Goal: Task Accomplishment & Management: Manage account settings

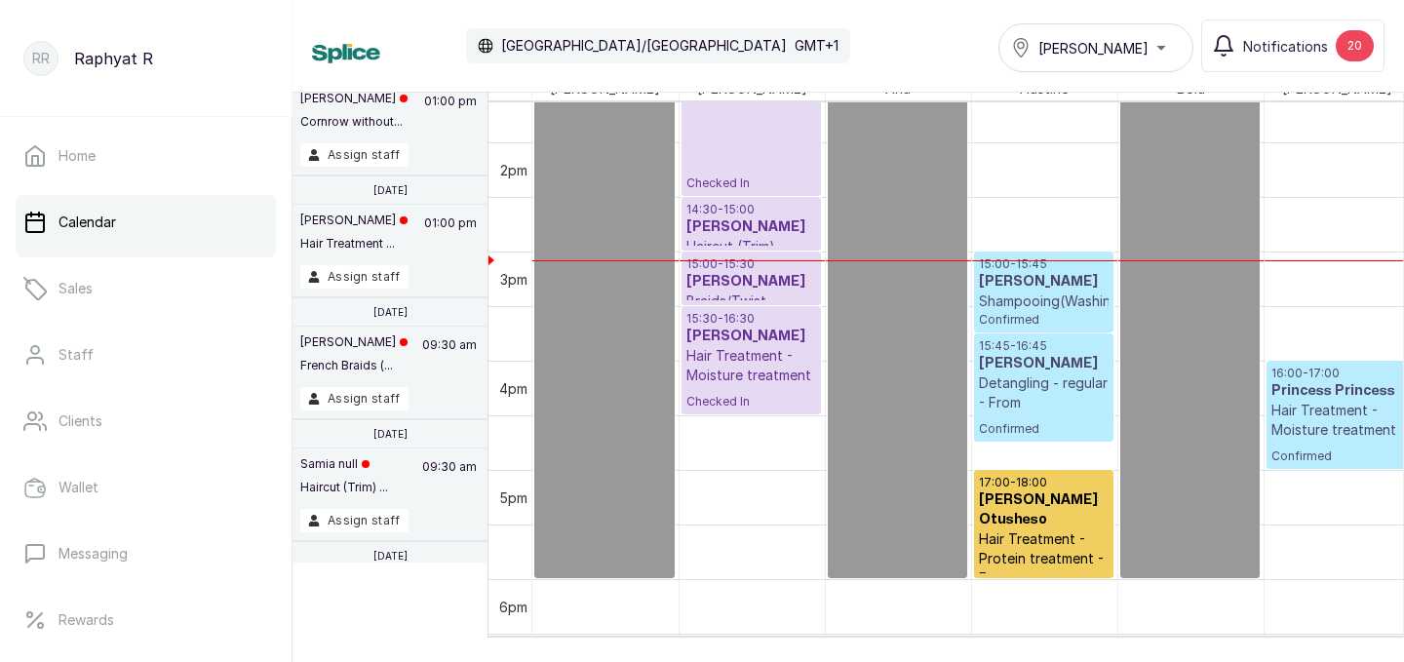
click at [1144, 45] on div "[PERSON_NAME]" at bounding box center [1096, 47] width 170 height 23
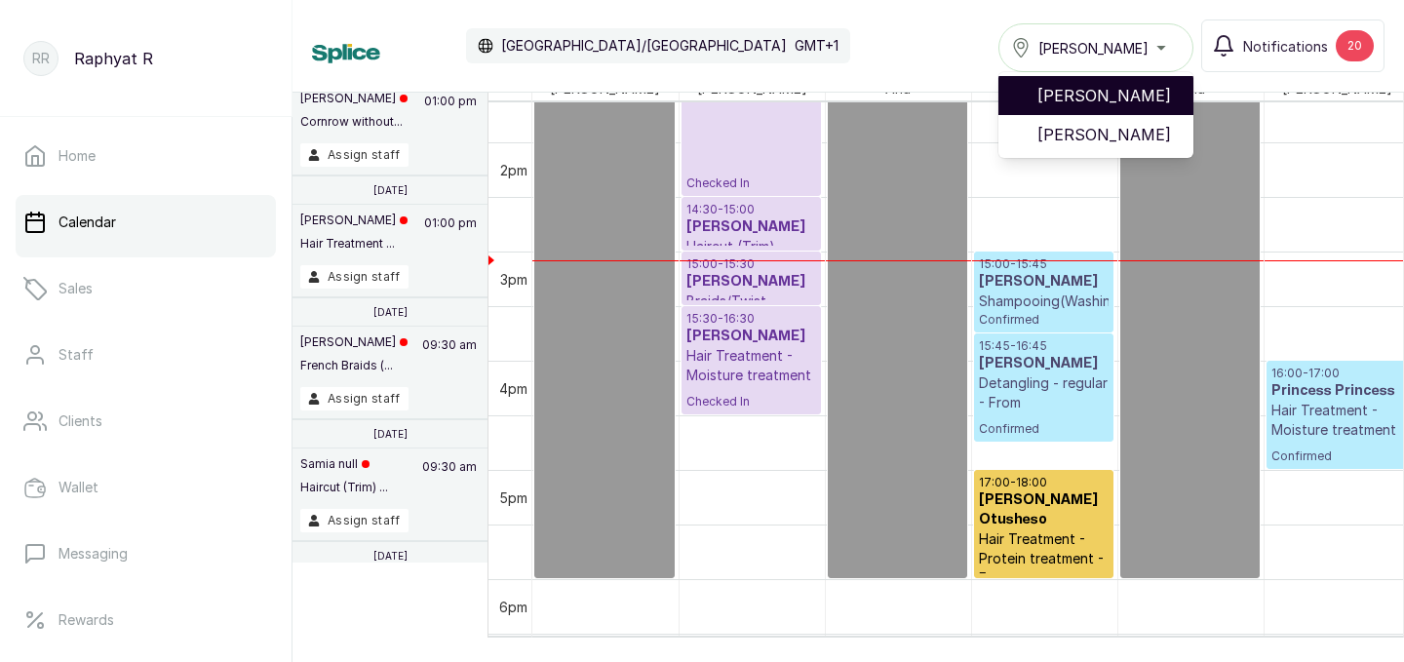
click at [1137, 98] on span "[PERSON_NAME]" at bounding box center [1108, 95] width 140 height 23
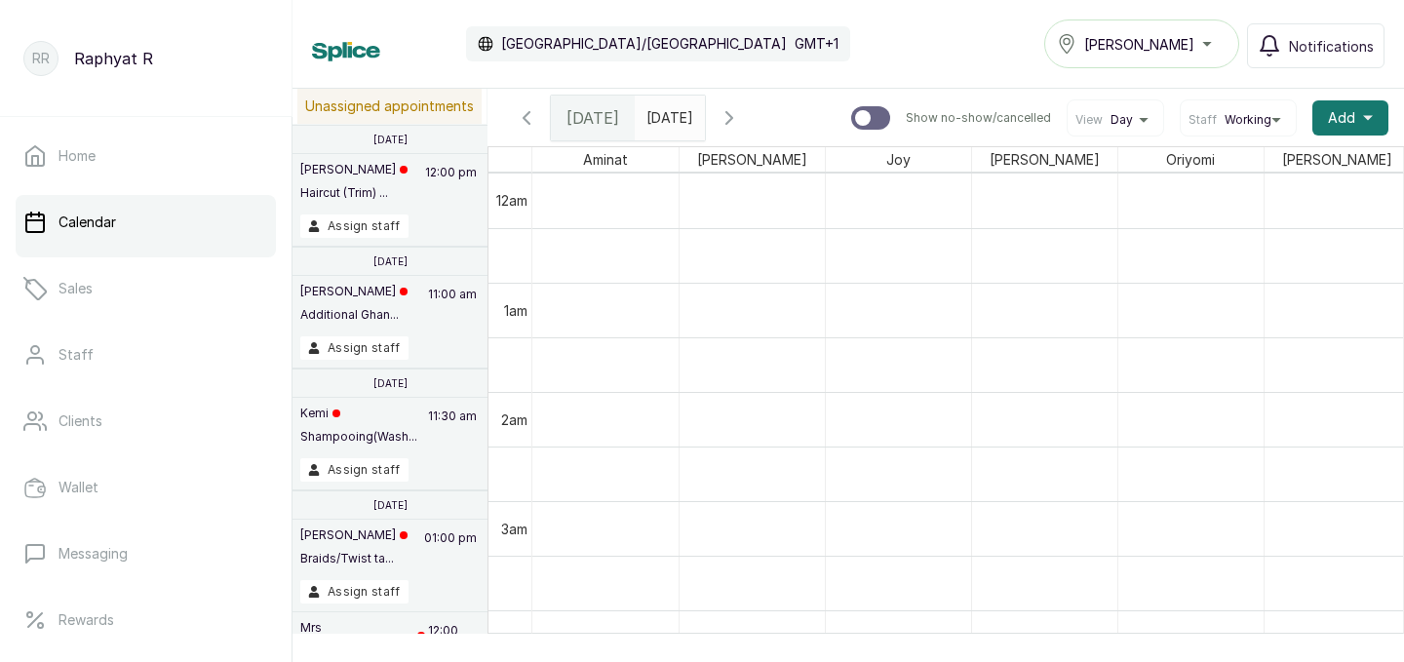
click at [704, 119] on span at bounding box center [685, 113] width 37 height 33
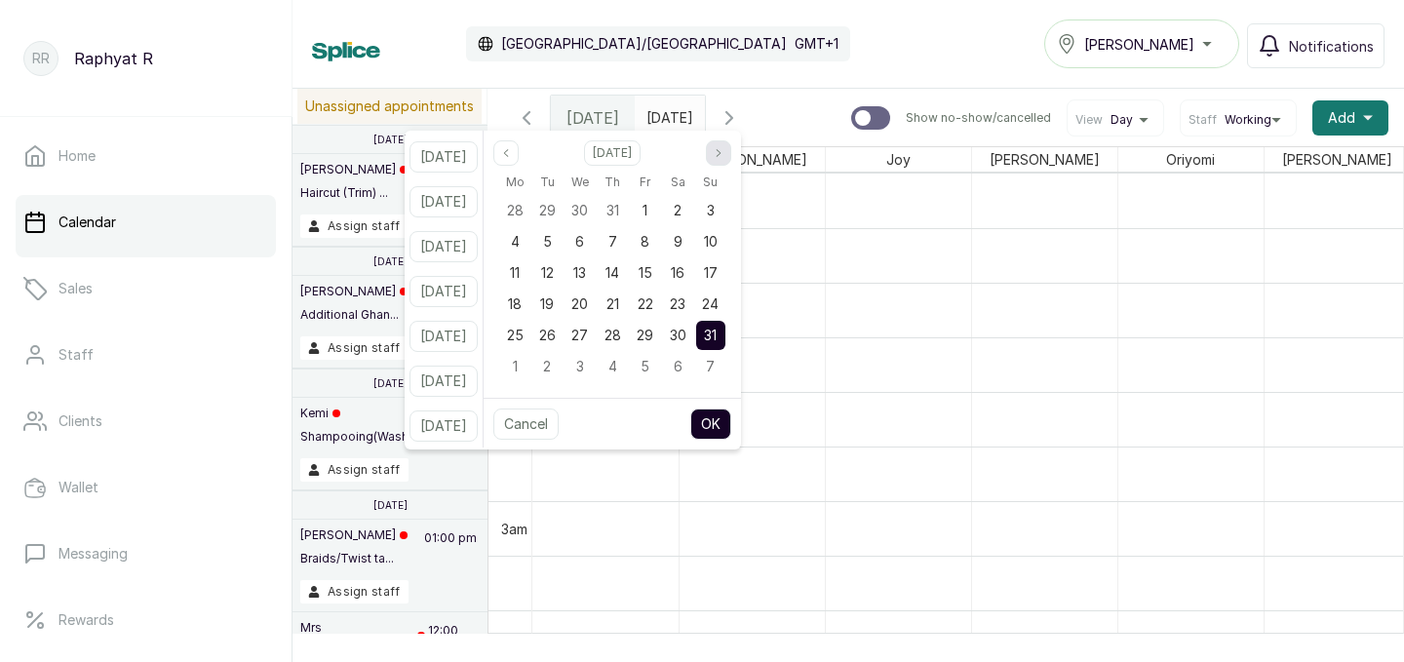
click at [725, 158] on icon "page next" at bounding box center [719, 153] width 12 height 12
click at [584, 209] on span "3" at bounding box center [580, 210] width 8 height 17
click at [731, 433] on button "OK" at bounding box center [710, 424] width 41 height 31
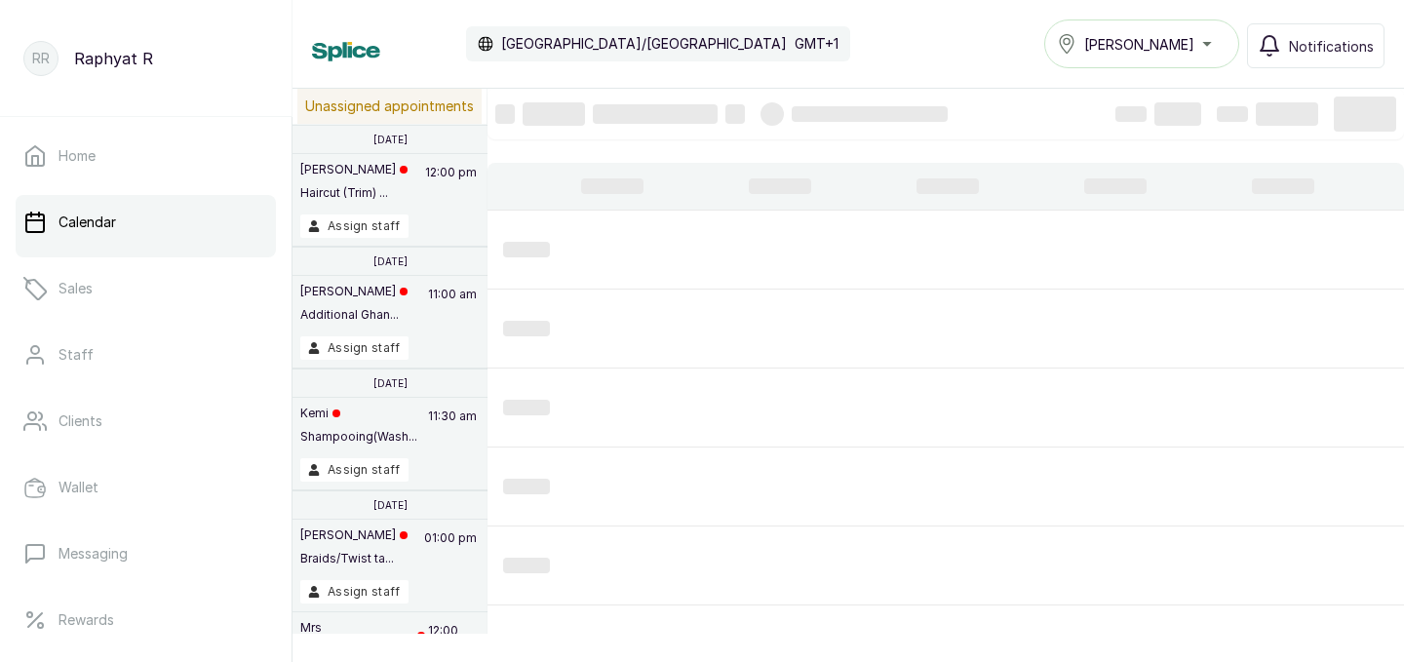
type input "03/09/2025"
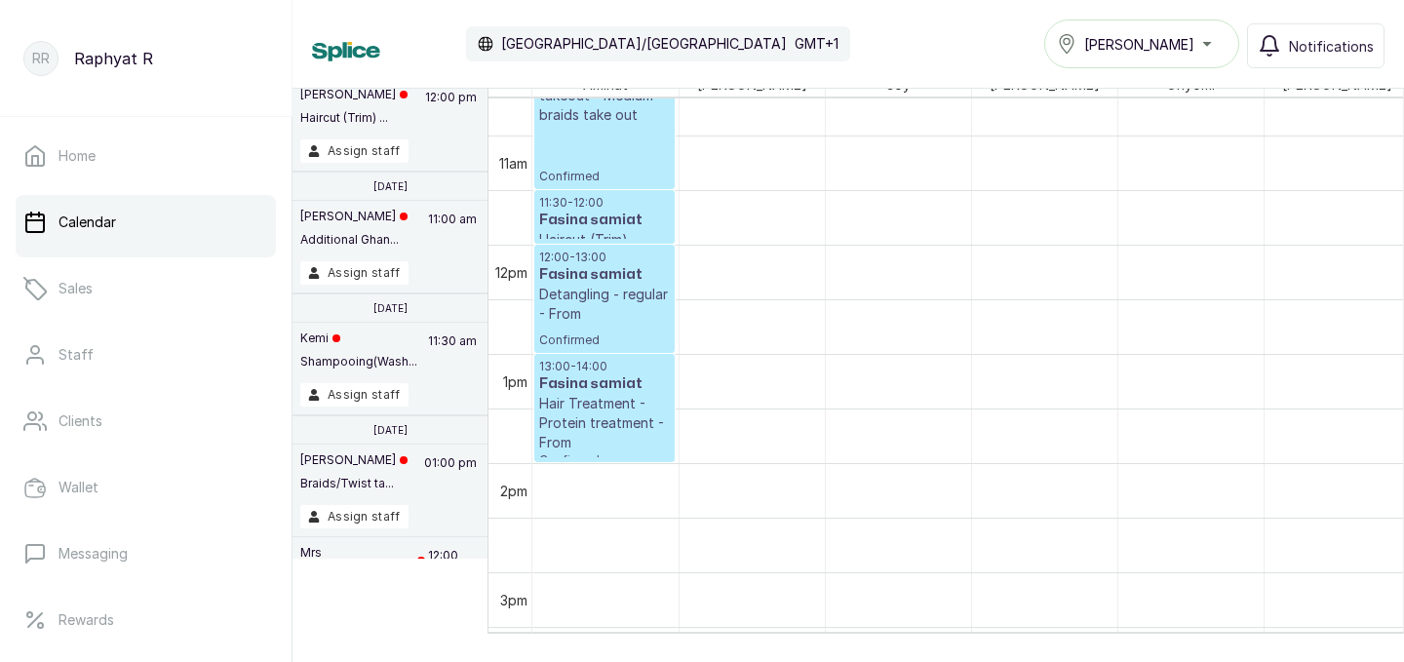
scroll to position [1185, 0]
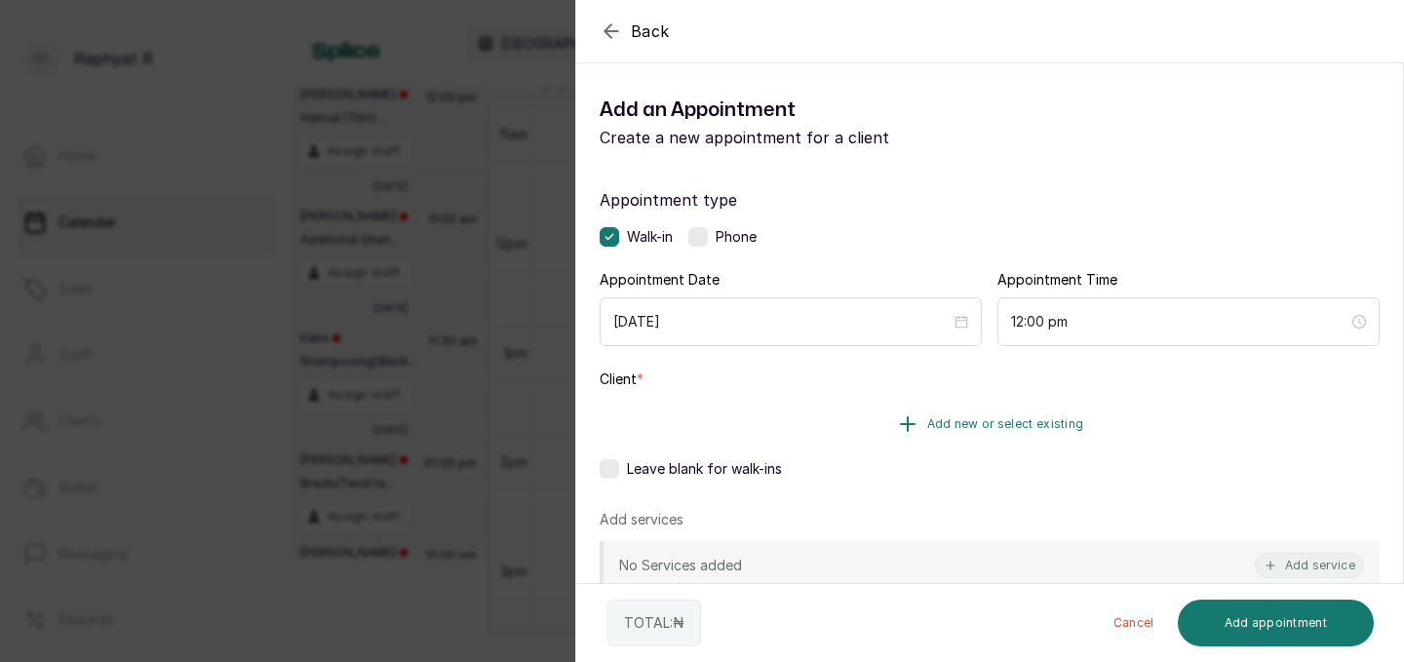
click at [1041, 432] on button "Add new or select existing" at bounding box center [990, 424] width 780 height 55
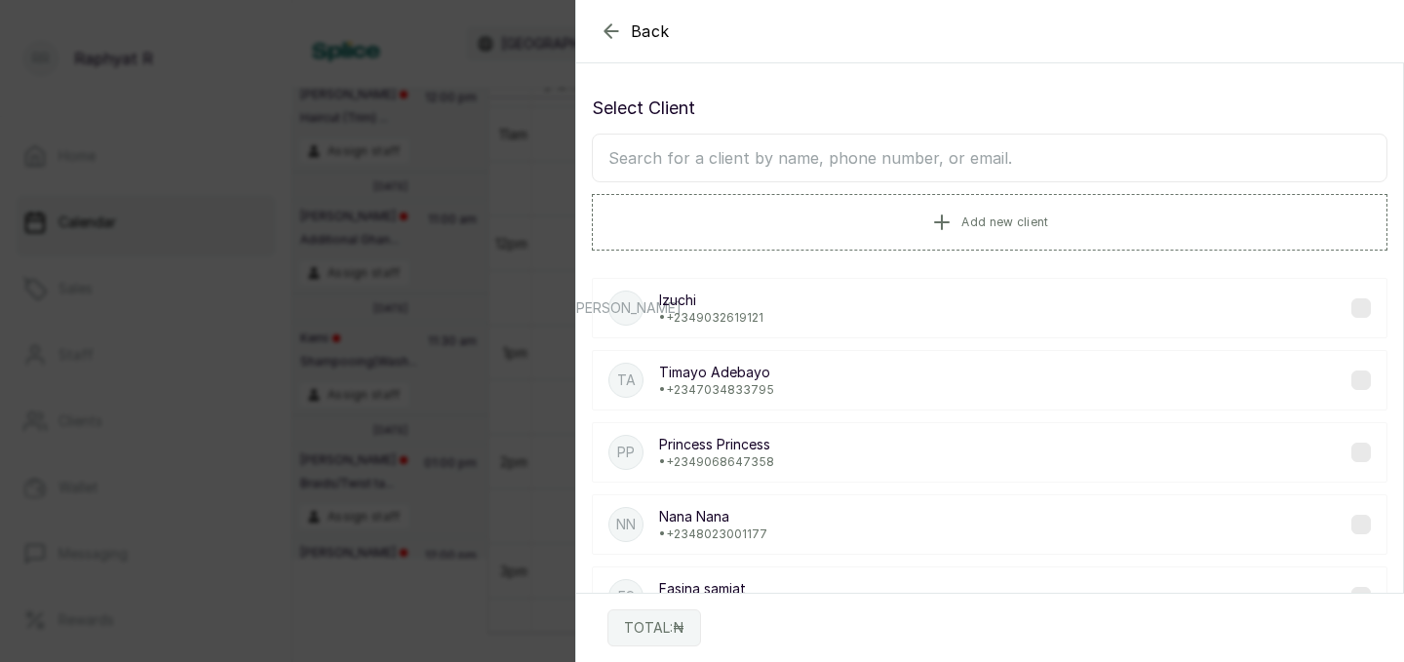
click at [938, 156] on input "text" at bounding box center [990, 158] width 796 height 49
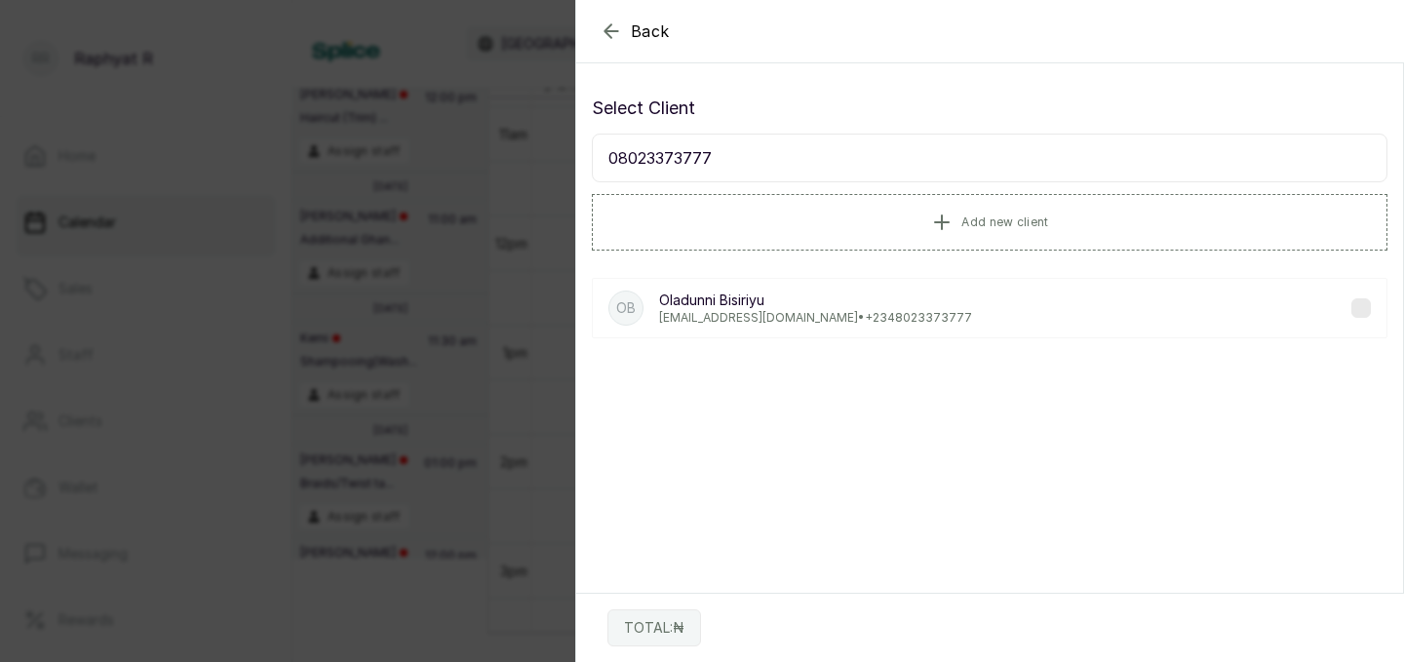
type input "08023373777"
click at [844, 293] on p "Oladunni Bisiriyu" at bounding box center [815, 301] width 313 height 20
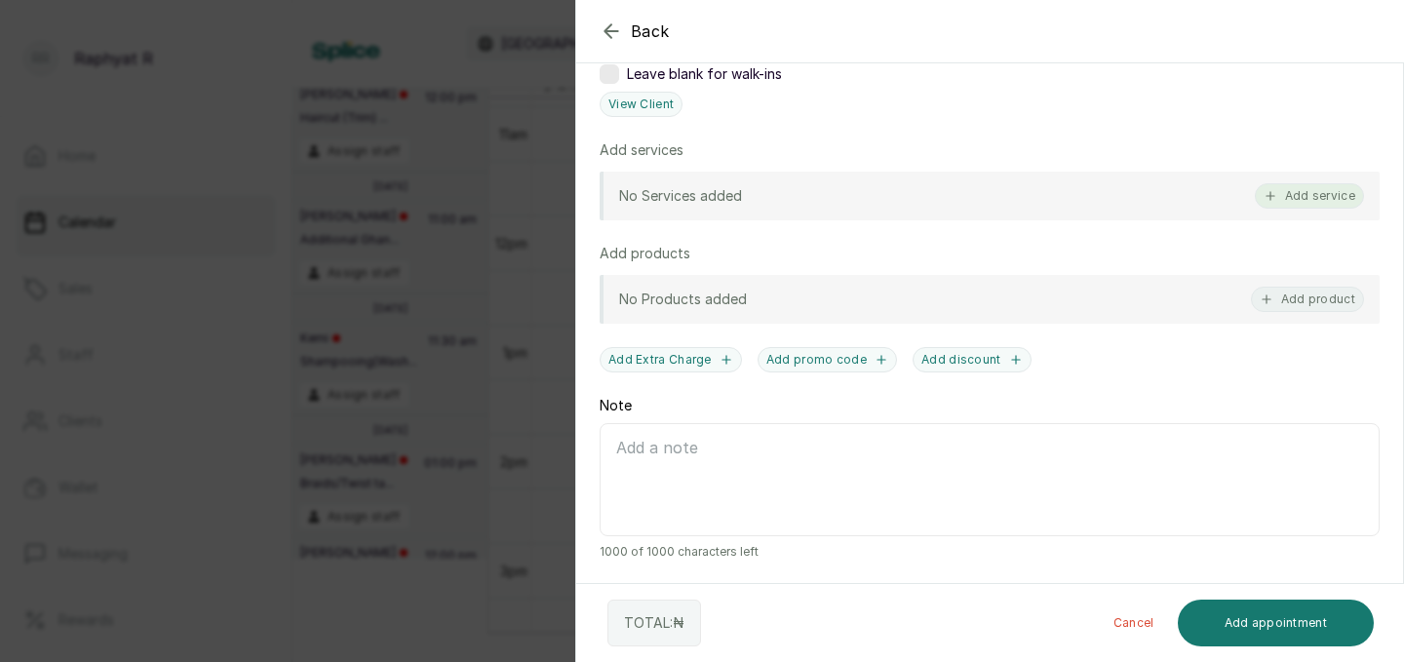
click at [1335, 204] on button "Add service" at bounding box center [1309, 195] width 109 height 25
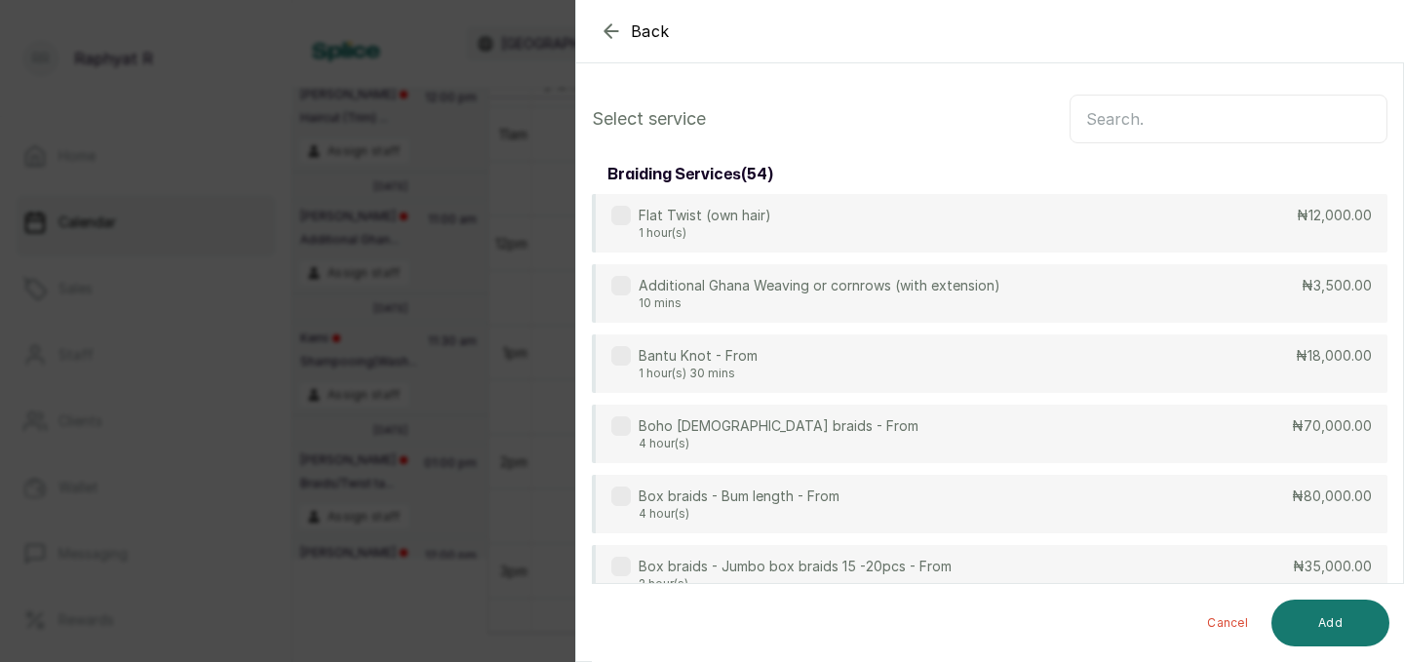
click at [1316, 116] on input "text" at bounding box center [1229, 119] width 318 height 49
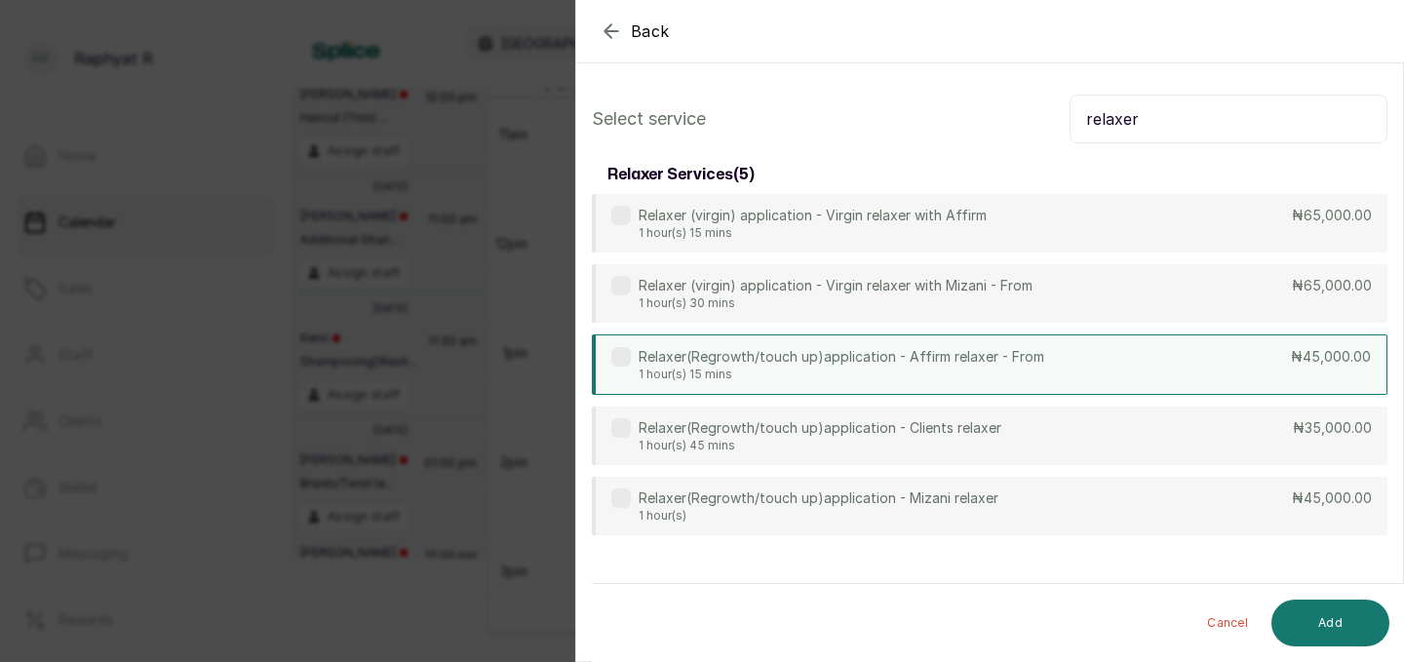
type input "relaxer"
click at [1240, 375] on div "Relaxer(Regrowth/touch up)application - Affirm relaxer - From 1 hour(s) 15 mins…" at bounding box center [990, 364] width 796 height 60
click at [1346, 618] on button "Add" at bounding box center [1331, 623] width 118 height 47
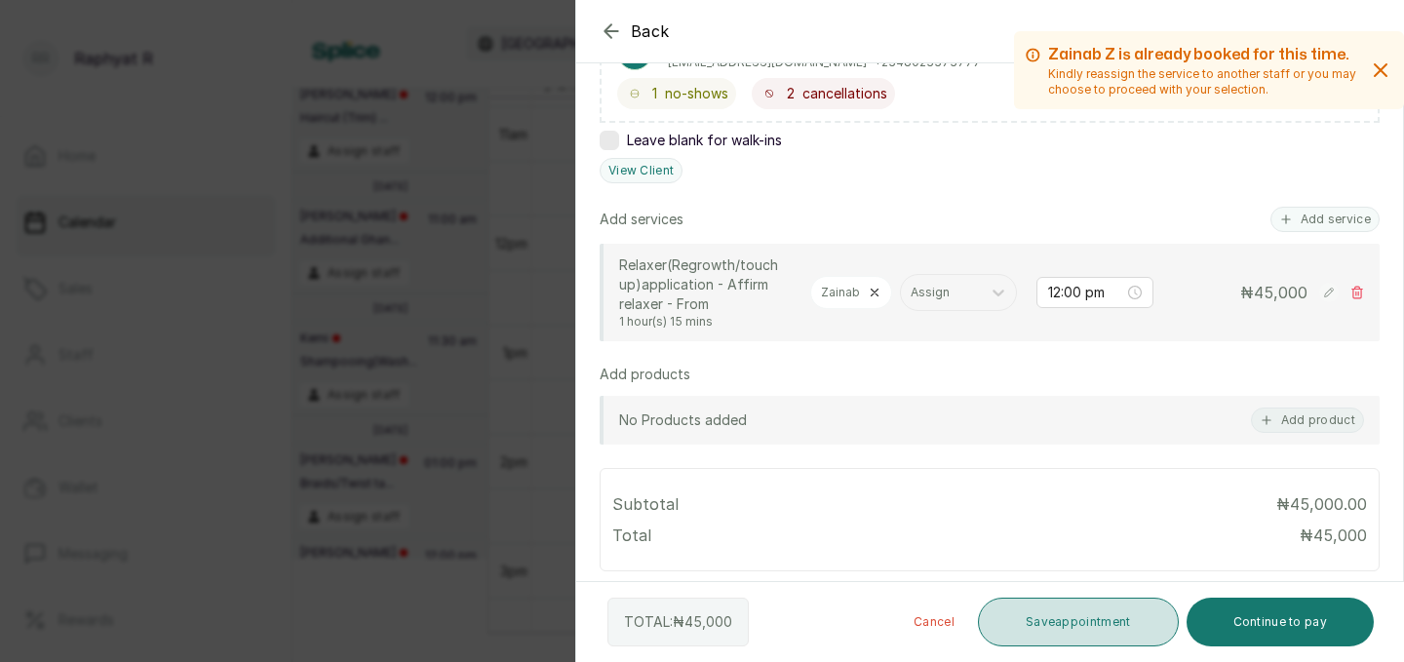
click at [1129, 642] on button "Save appointment" at bounding box center [1078, 622] width 201 height 49
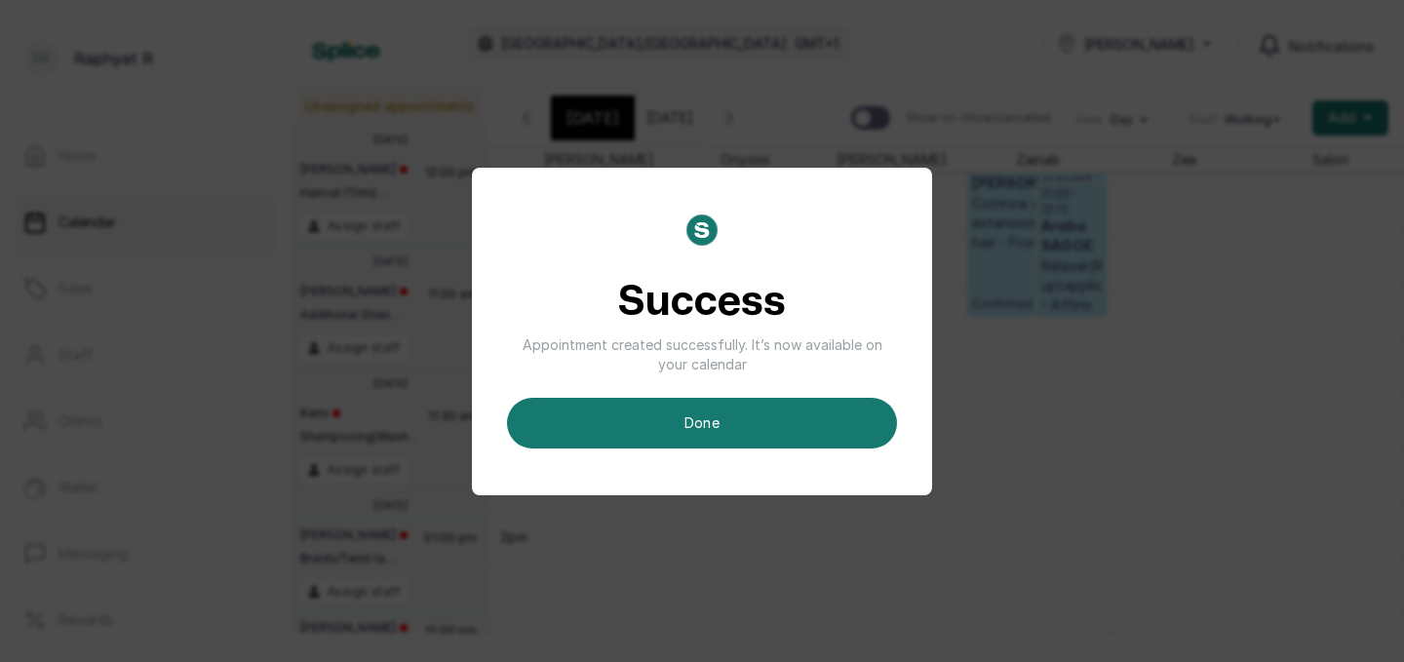
click at [763, 395] on div "Success Appointment created successfully. It’s now available on your calendar d…" at bounding box center [702, 332] width 390 height 234
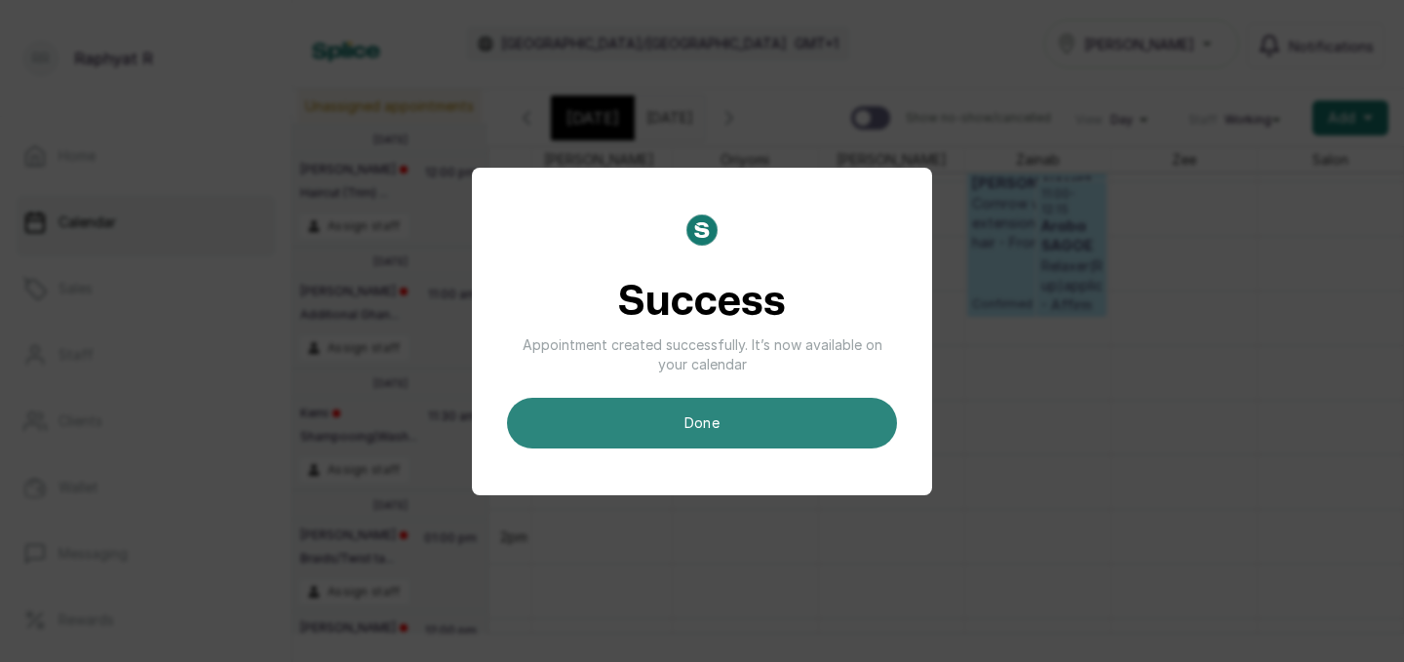
click at [747, 432] on button "done" at bounding box center [702, 423] width 390 height 51
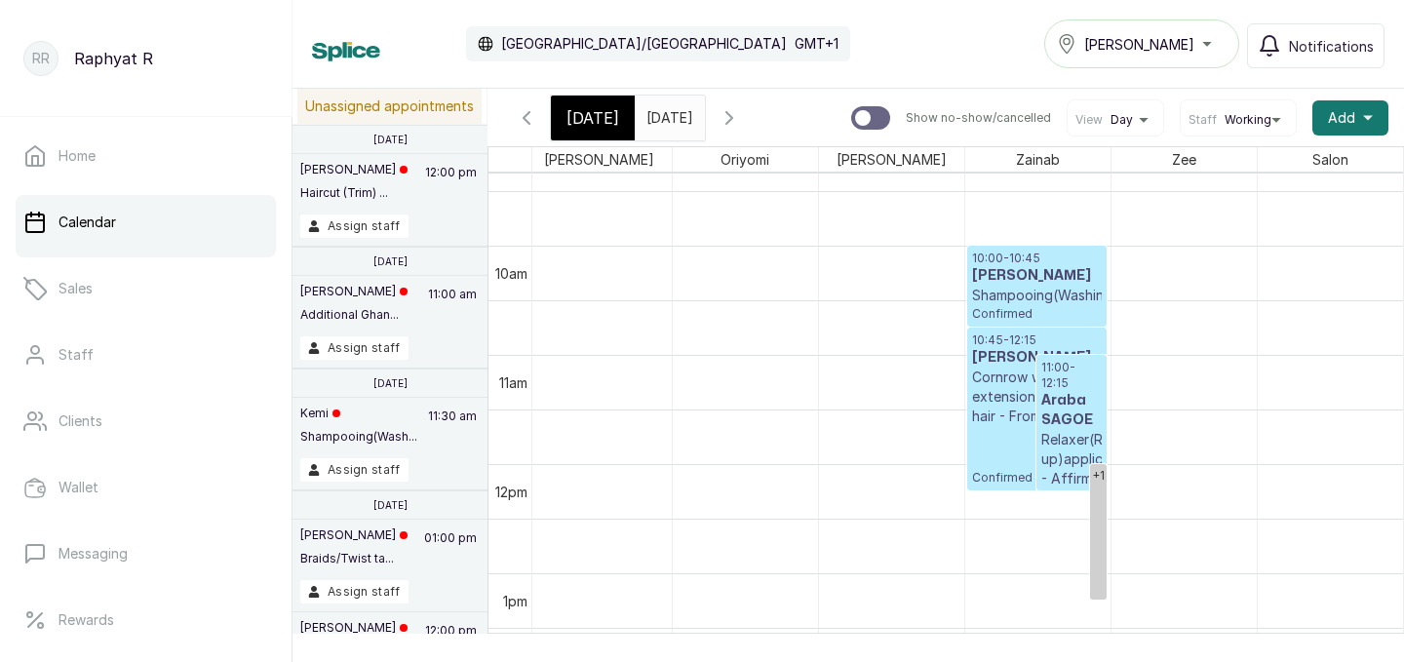
click at [1058, 264] on p "10:00 - 10:45" at bounding box center [1037, 259] width 130 height 16
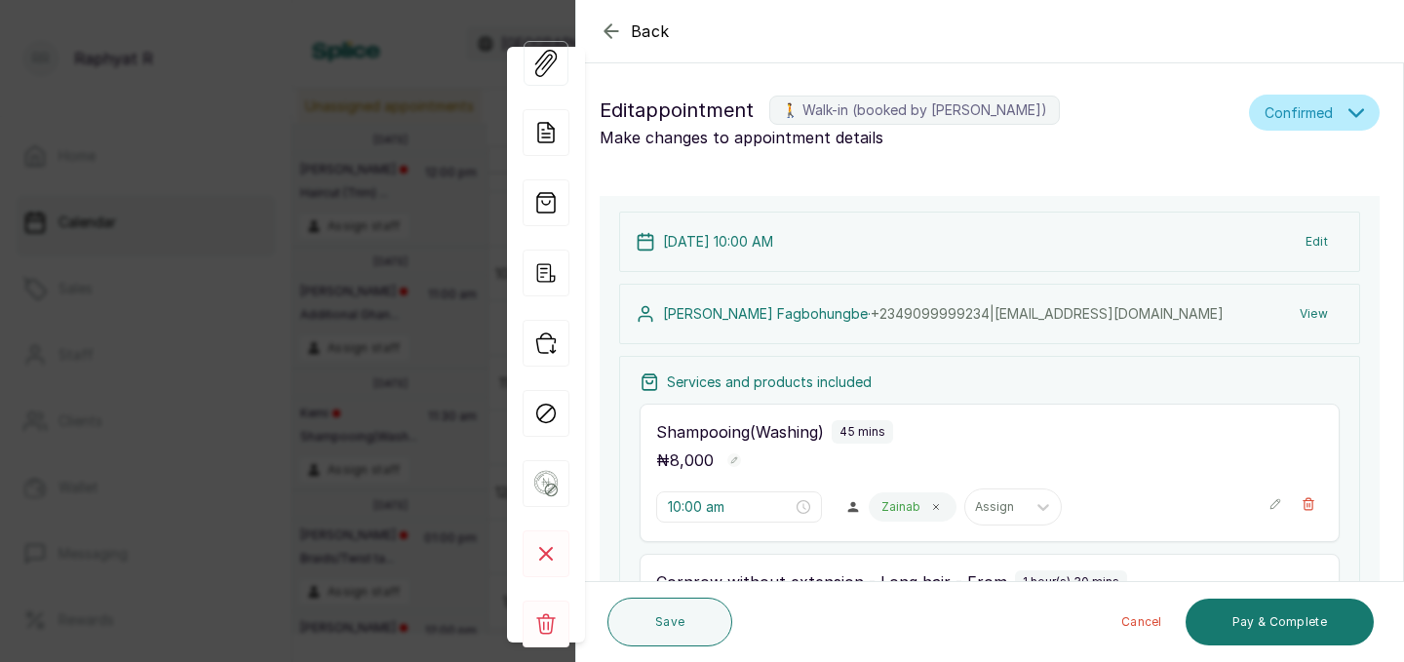
click at [615, 29] on icon "button" at bounding box center [611, 31] width 23 height 23
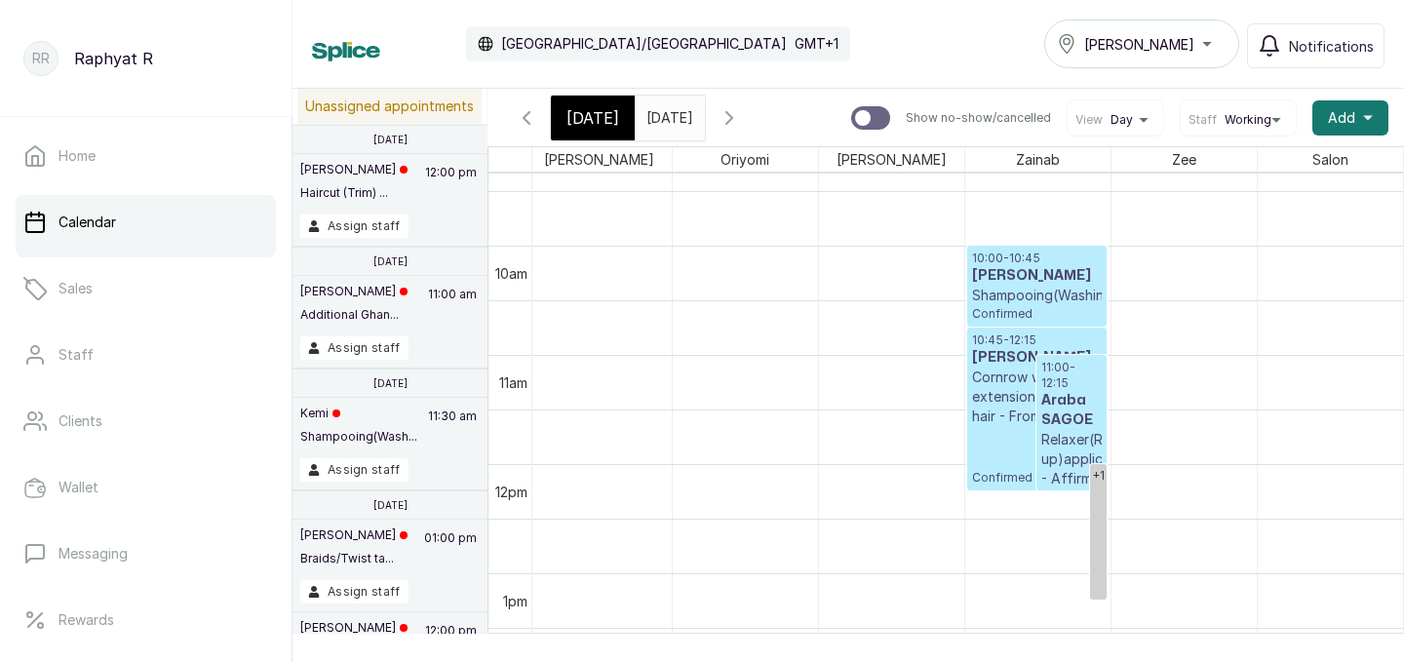
click at [1012, 484] on span "Confirmed" at bounding box center [1037, 478] width 130 height 16
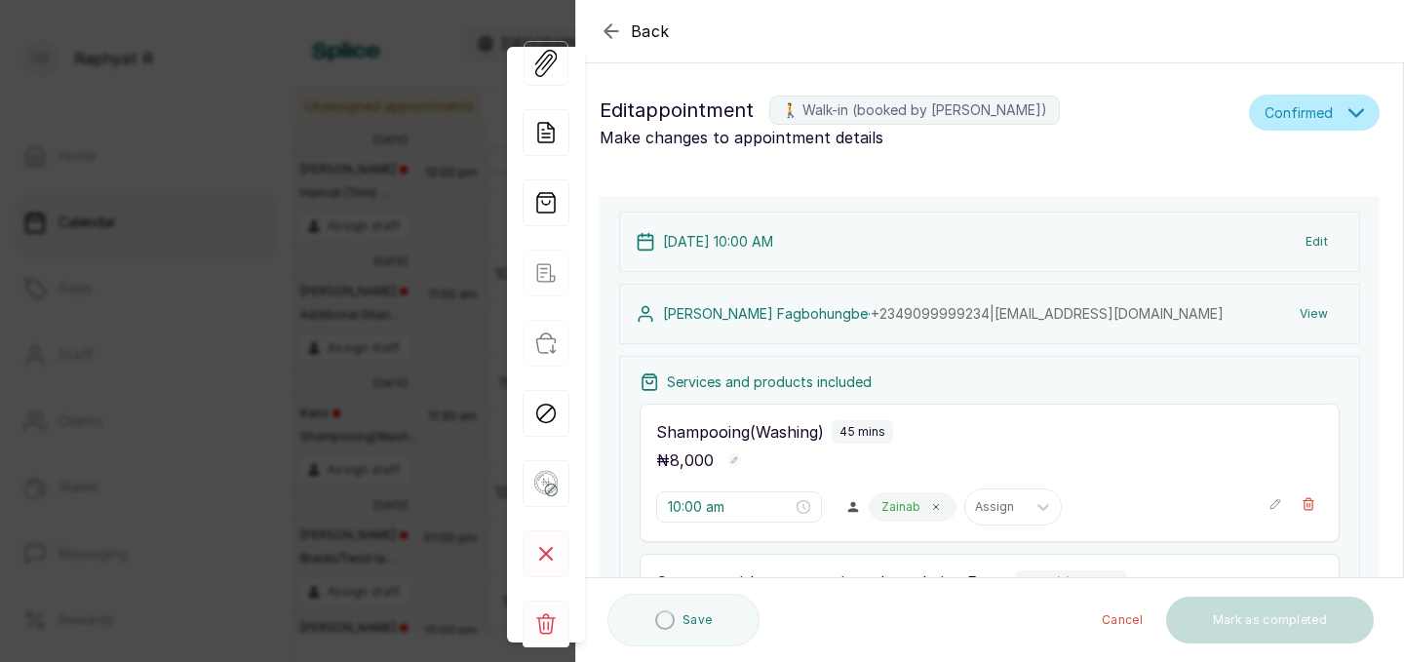
click at [347, 270] on div "Back Appointment Details Edit appointment 🚶 Walk-in (booked by Raphyat R) Make …" at bounding box center [702, 331] width 1404 height 662
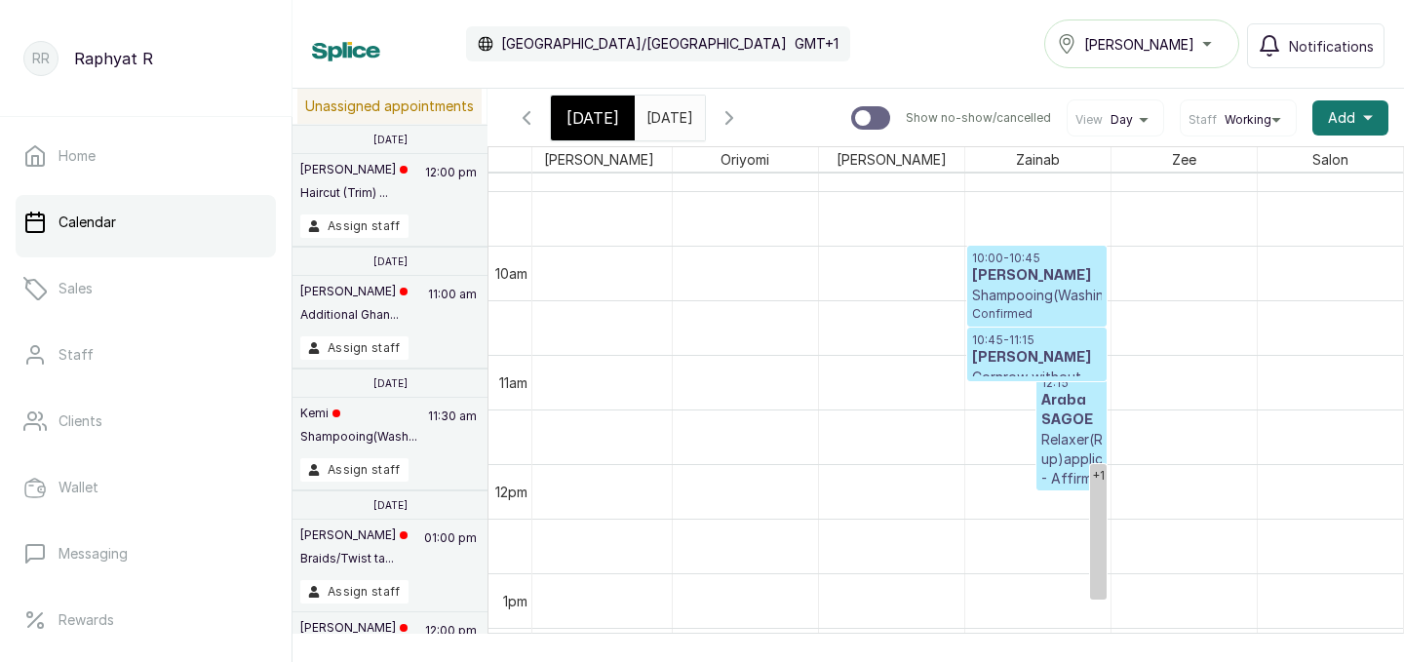
drag, startPoint x: 1011, startPoint y: 488, endPoint x: 1002, endPoint y: 379, distance: 108.6
click at [1002, 379] on div "+1 10:45 - 12:15 Modupe Fagbohungbe Cornrow without extension - Long hair - Fro…" at bounding box center [1037, 464] width 145 height 2621
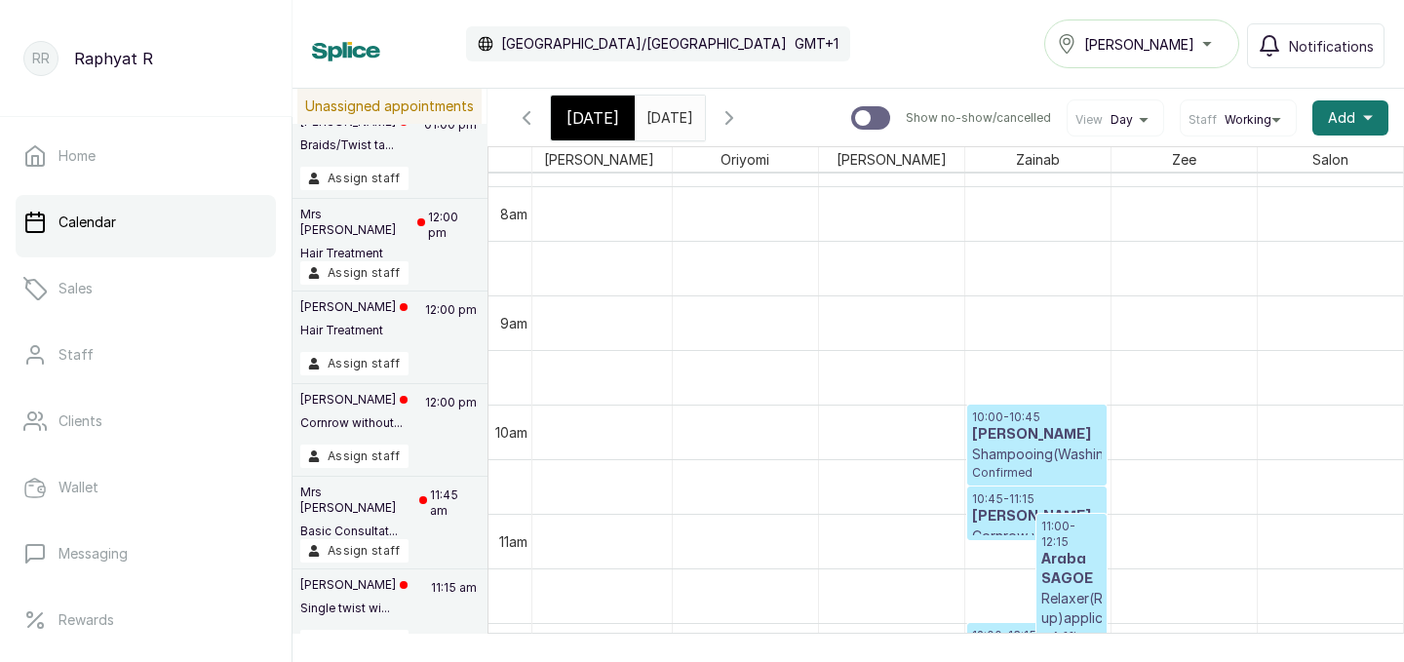
click at [609, 110] on span "[DATE]" at bounding box center [593, 117] width 53 height 23
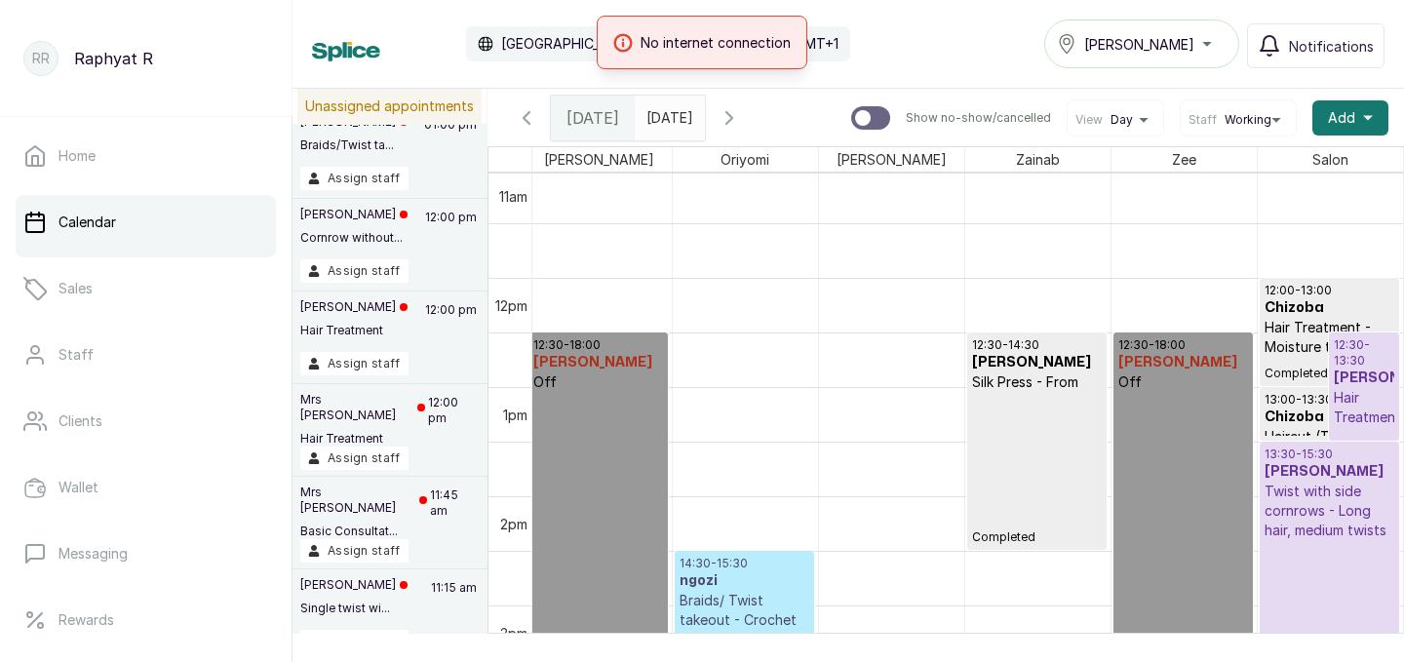
scroll to position [1191, 0]
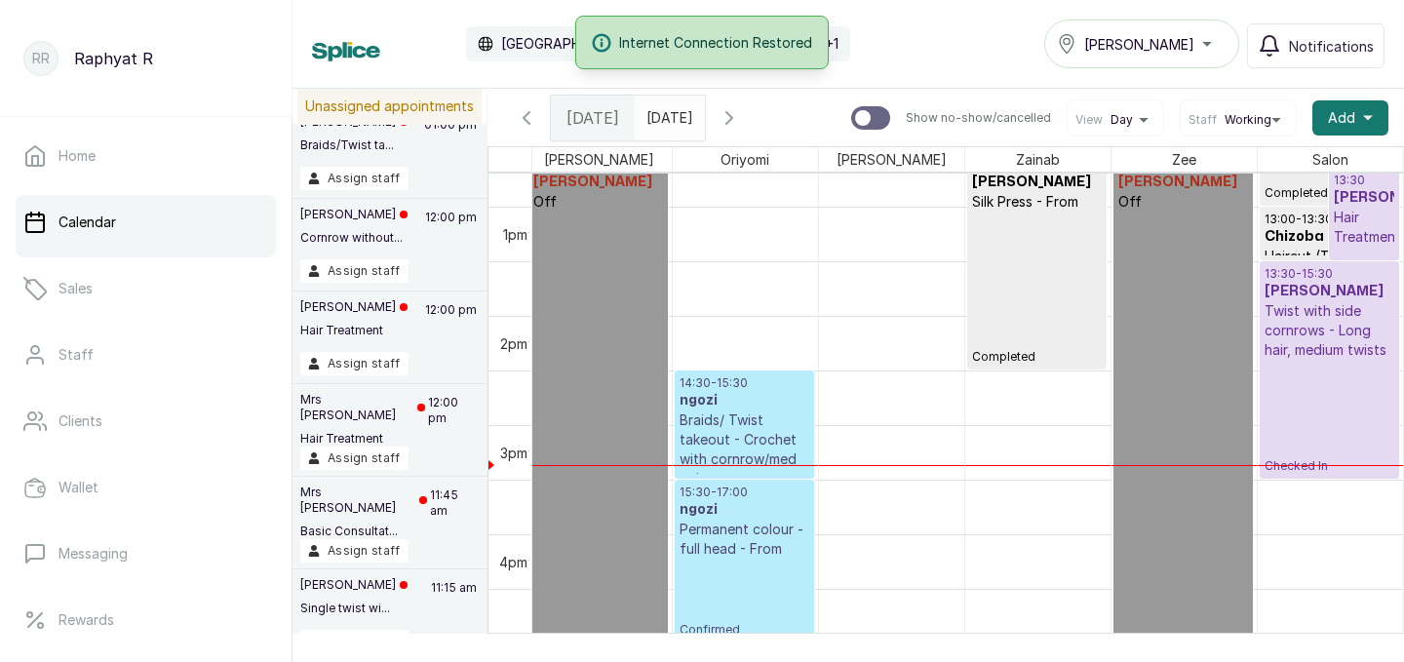
click at [766, 393] on h3 "ngozi" at bounding box center [745, 401] width 130 height 20
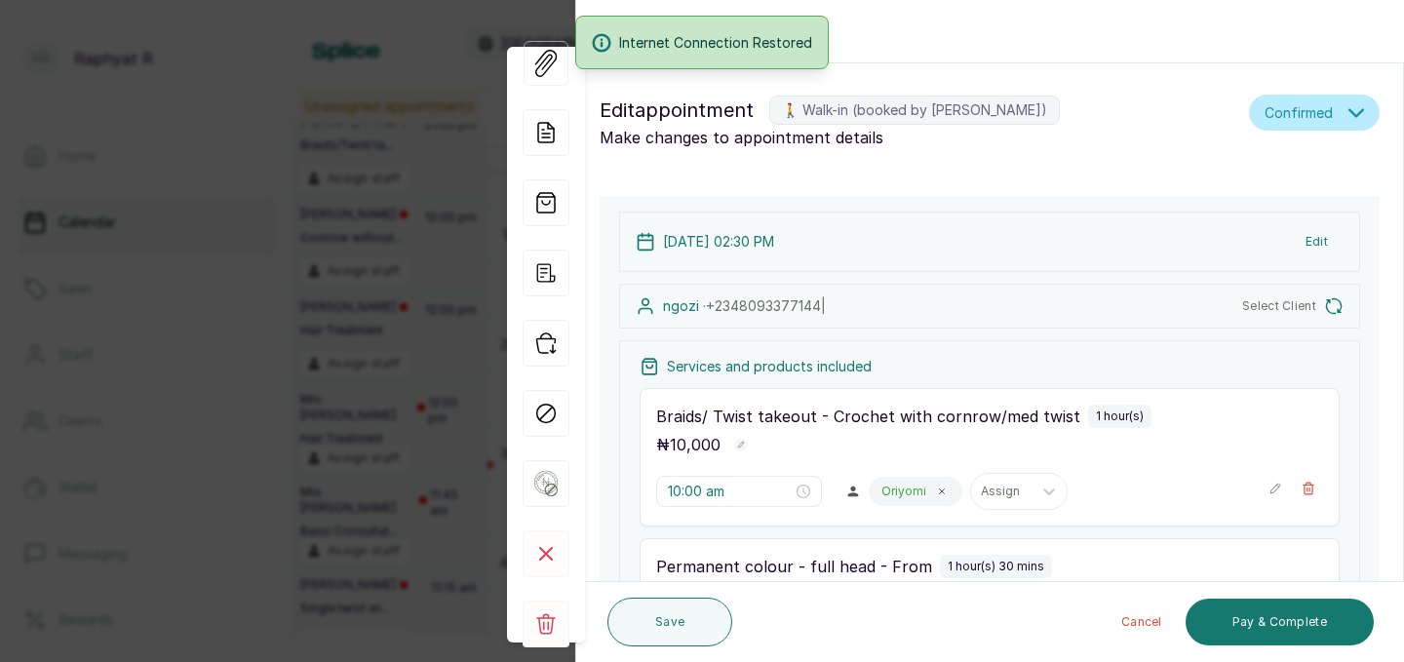
type input "2:30 pm"
type input "3:30 pm"
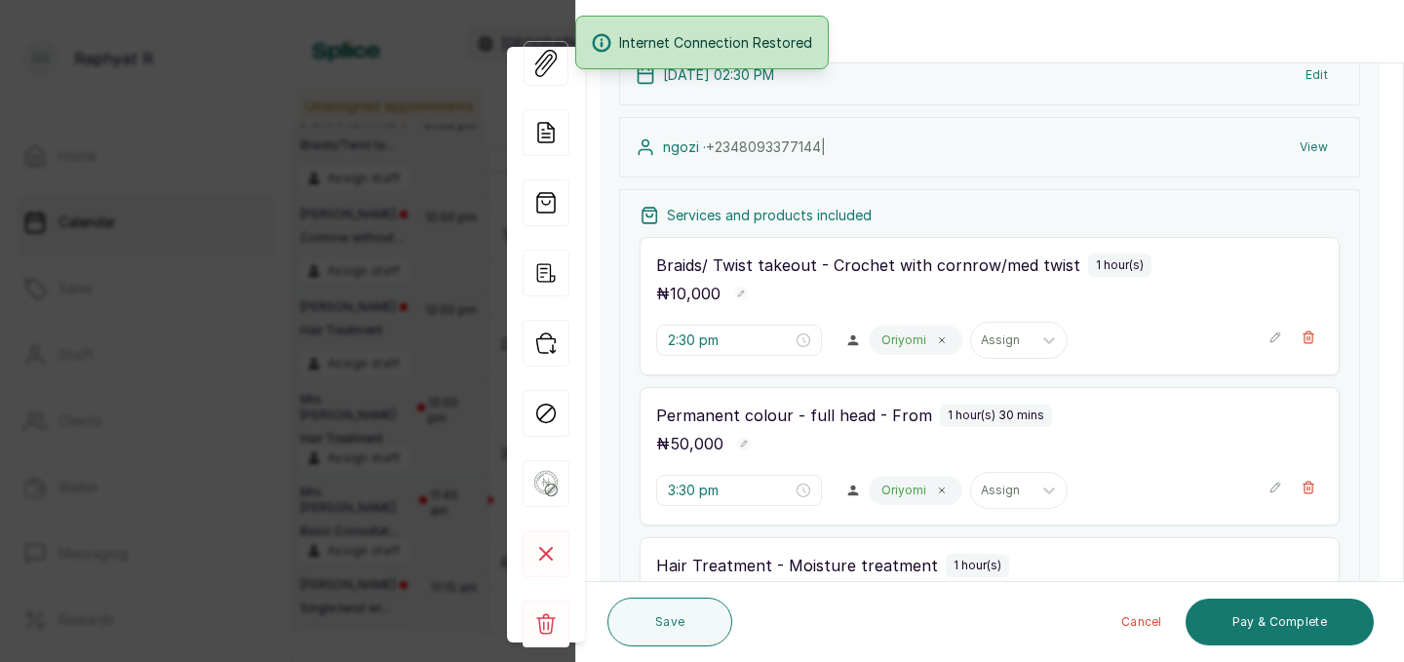
scroll to position [118, 0]
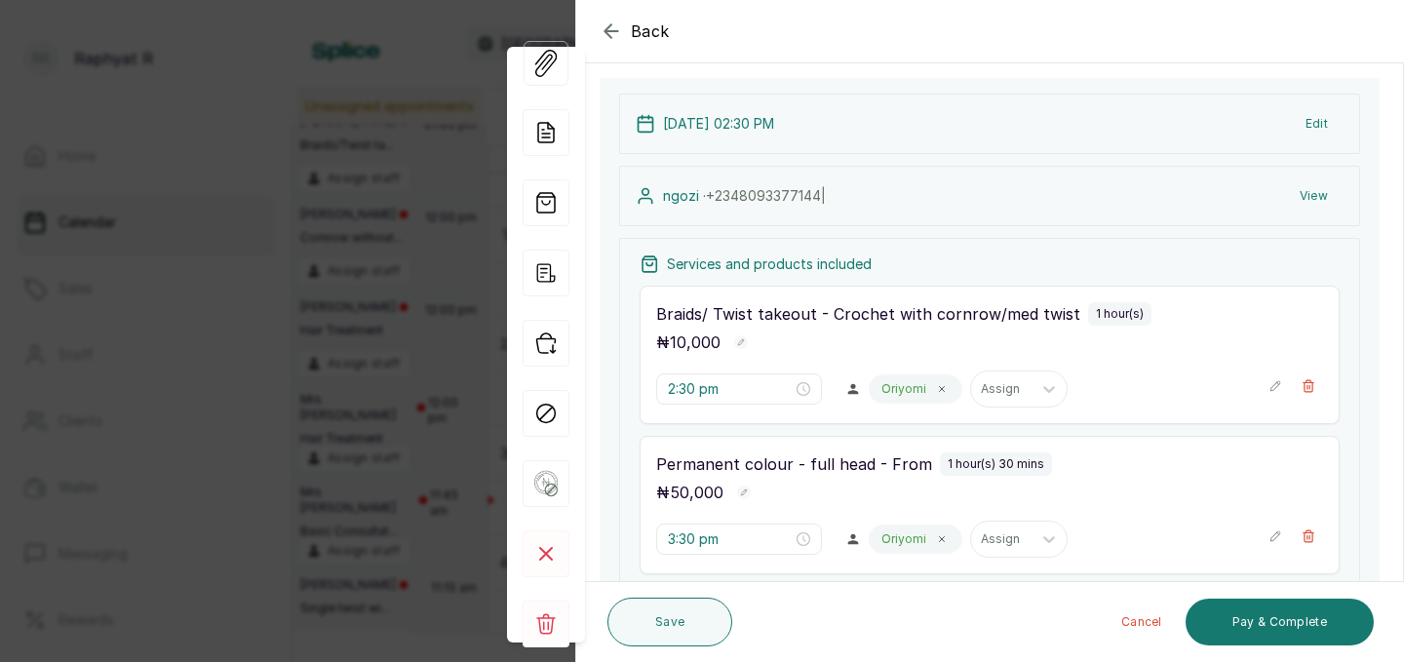
click at [926, 508] on div "Permanent colour - full head - From 1 hour(s) 30 mins ₦ 50,000 3:30 pm Oriyomi …" at bounding box center [990, 505] width 700 height 138
click at [610, 32] on icon "button" at bounding box center [611, 31] width 23 height 23
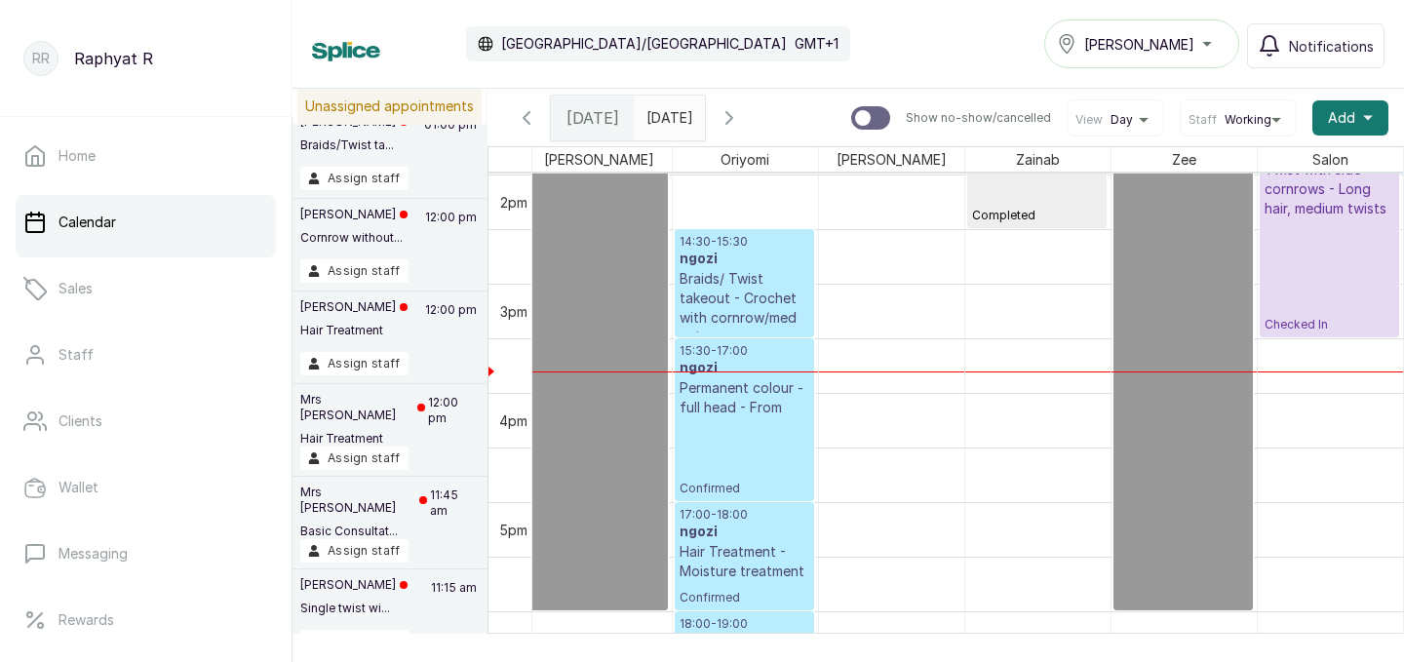
scroll to position [1527, 0]
click at [718, 259] on h3 "ngozi" at bounding box center [745, 261] width 130 height 20
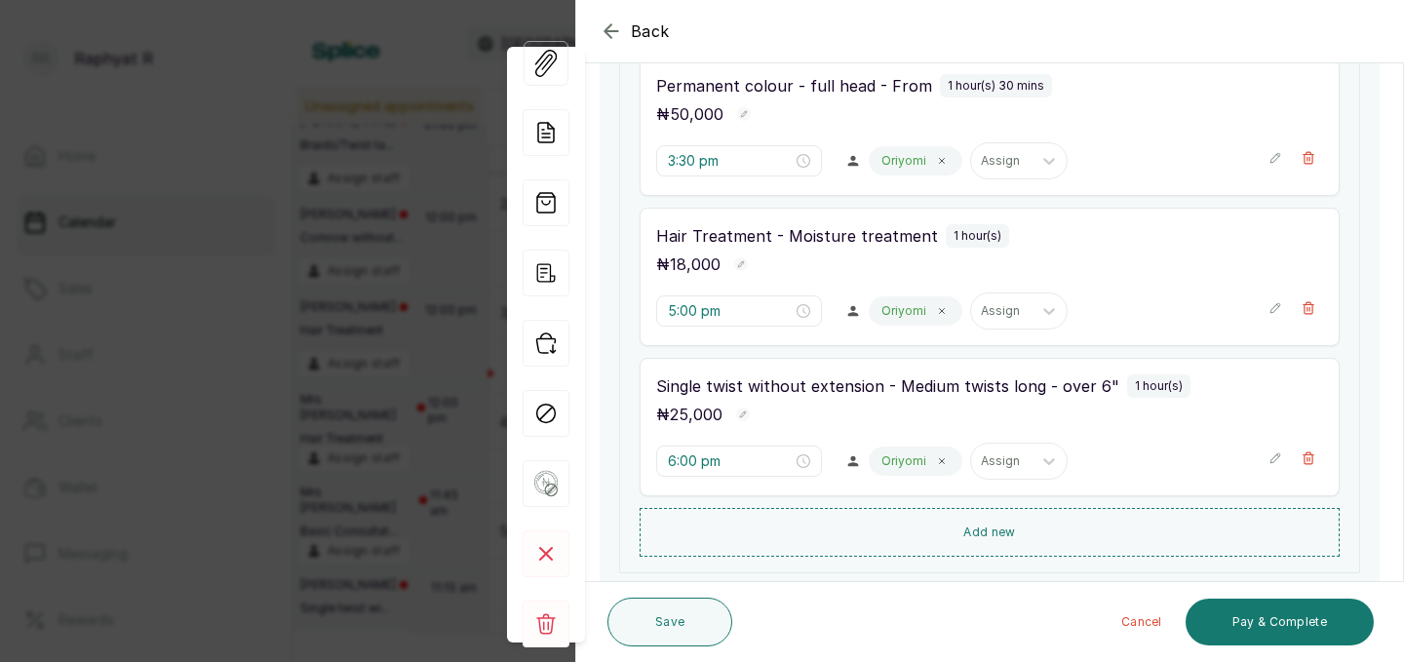
scroll to position [411, 0]
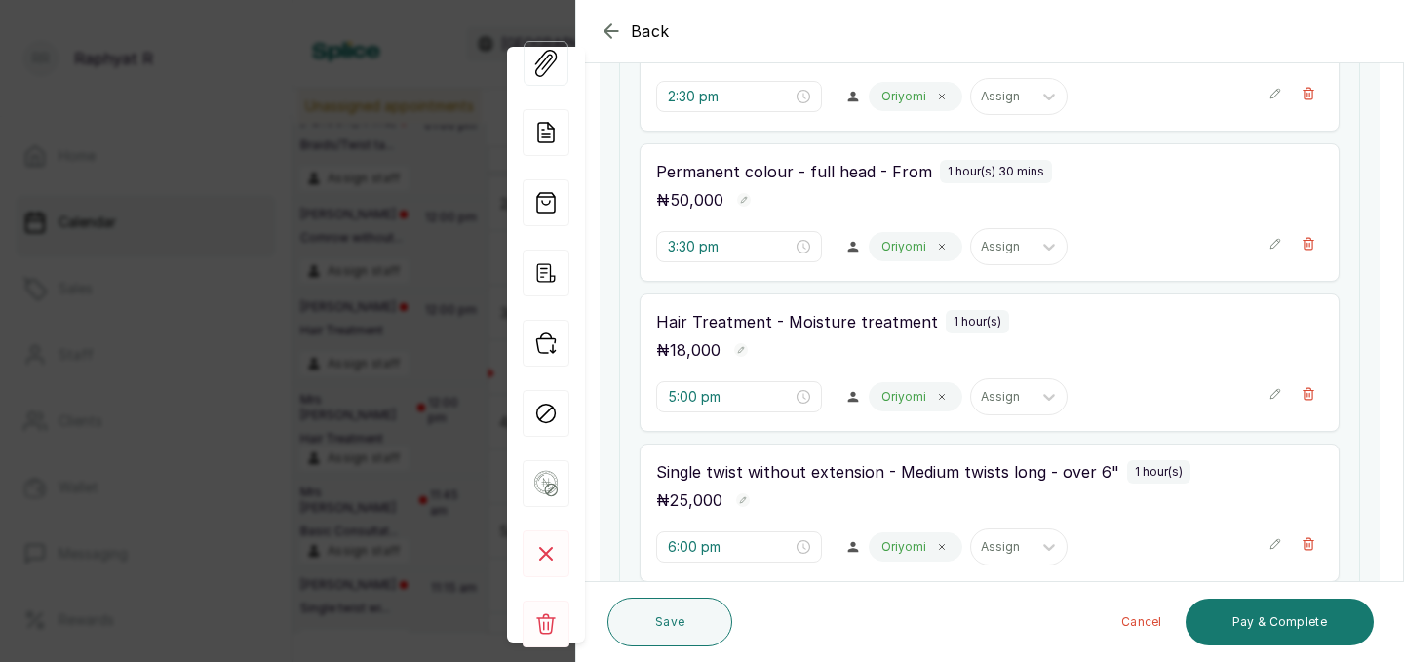
click at [608, 24] on icon "button" at bounding box center [611, 31] width 23 height 23
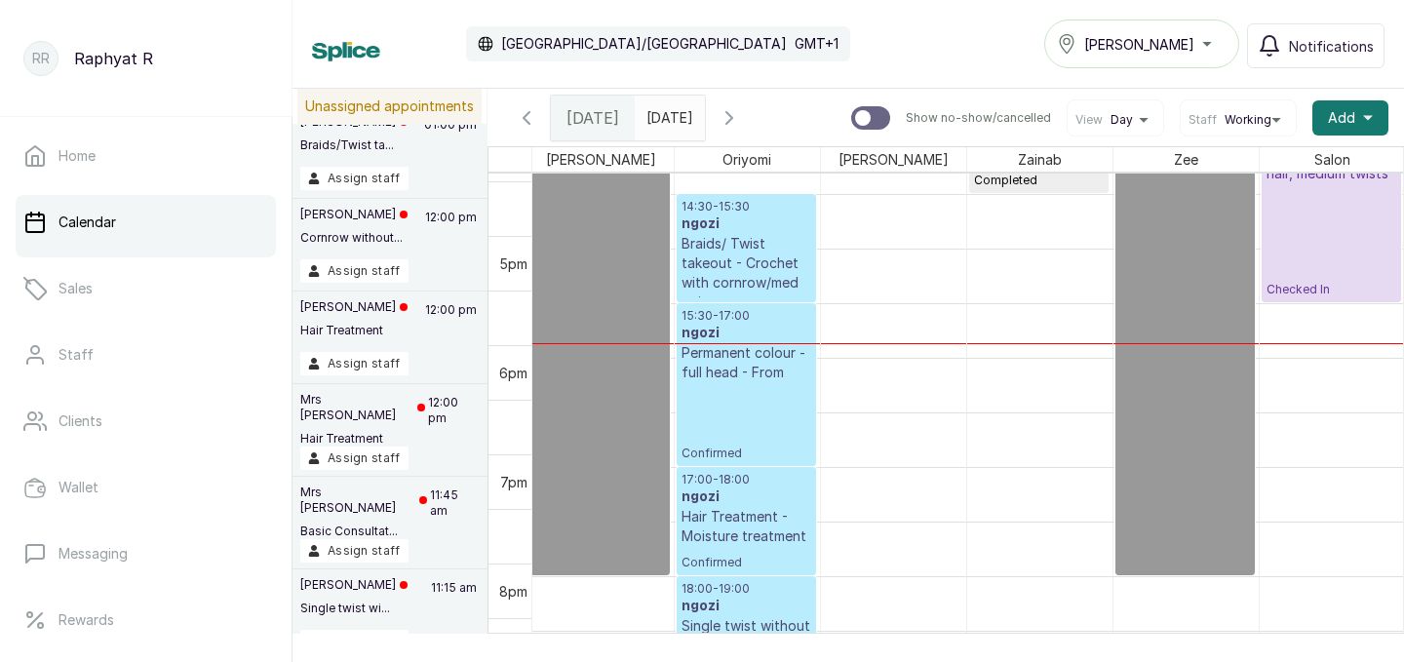
scroll to position [1563, 0]
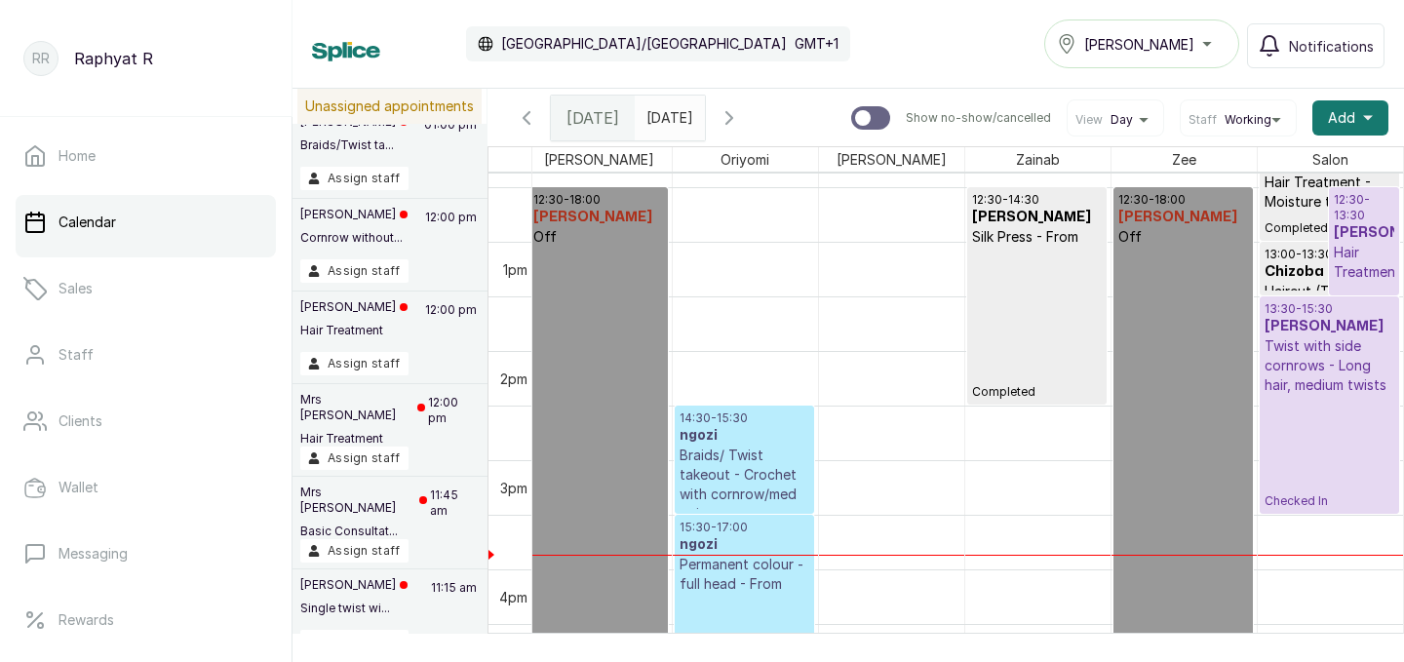
click at [1346, 336] on p "Twist with side cornrows - Long hair, medium twists" at bounding box center [1330, 365] width 131 height 59
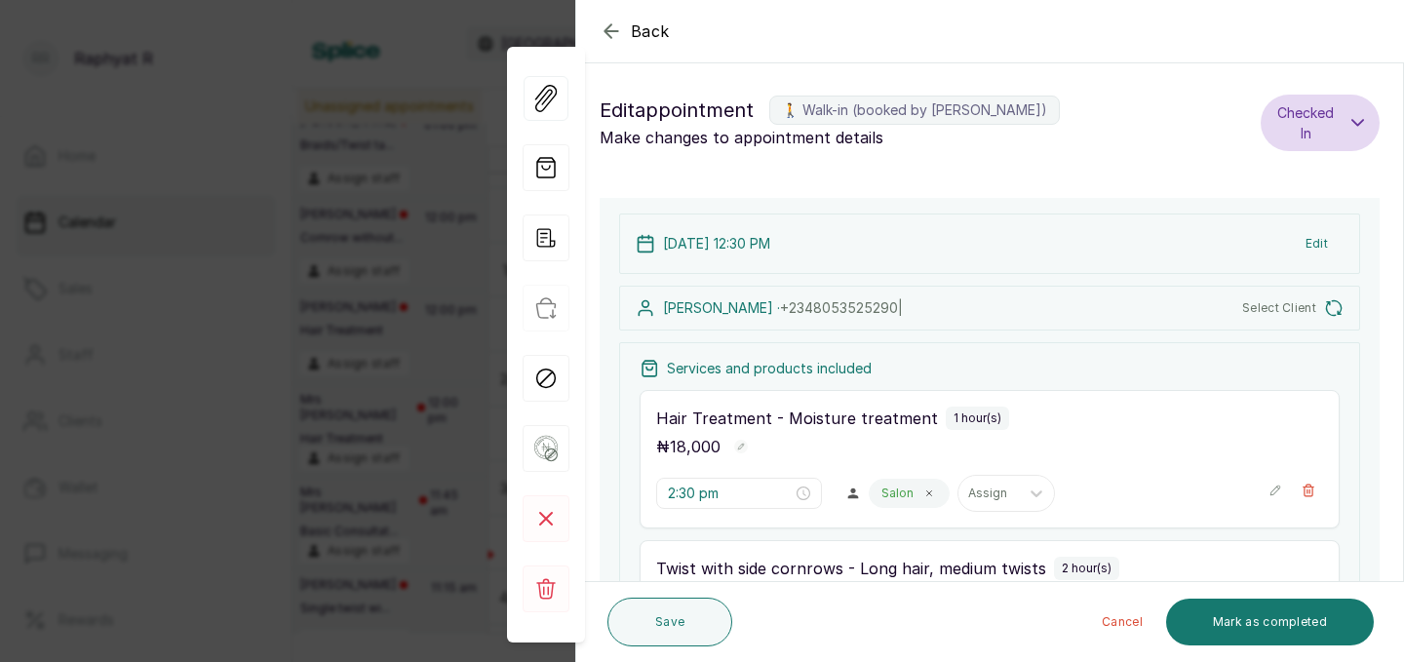
type input "12:30 pm"
type input "1:30 pm"
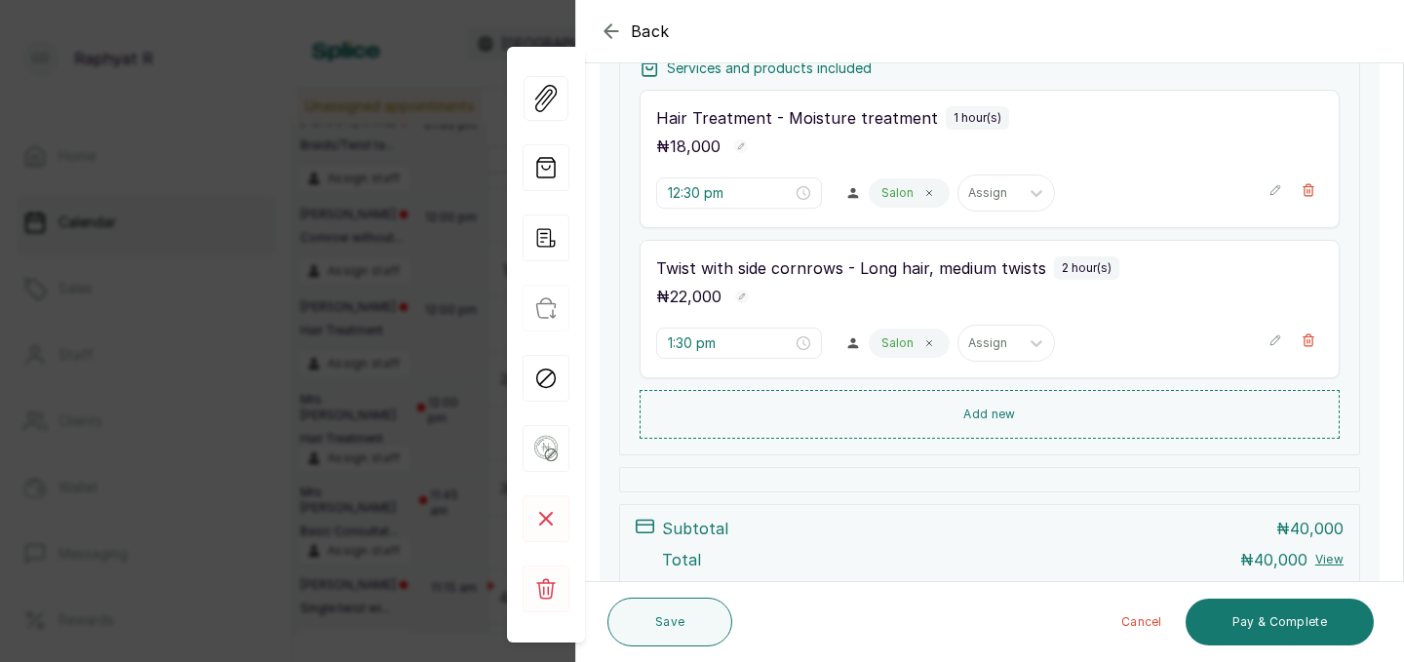
scroll to position [305, 0]
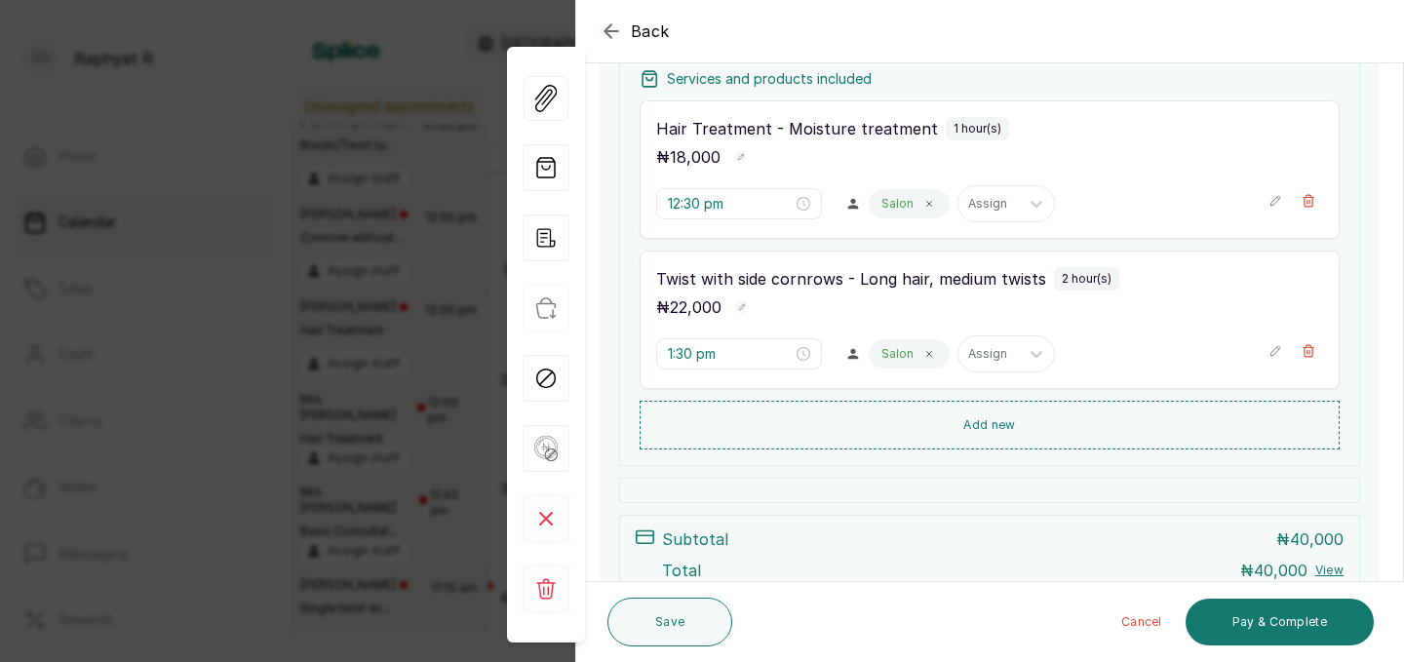
click at [1272, 209] on button "Show no-show/cancelled" at bounding box center [1276, 200] width 14 height 31
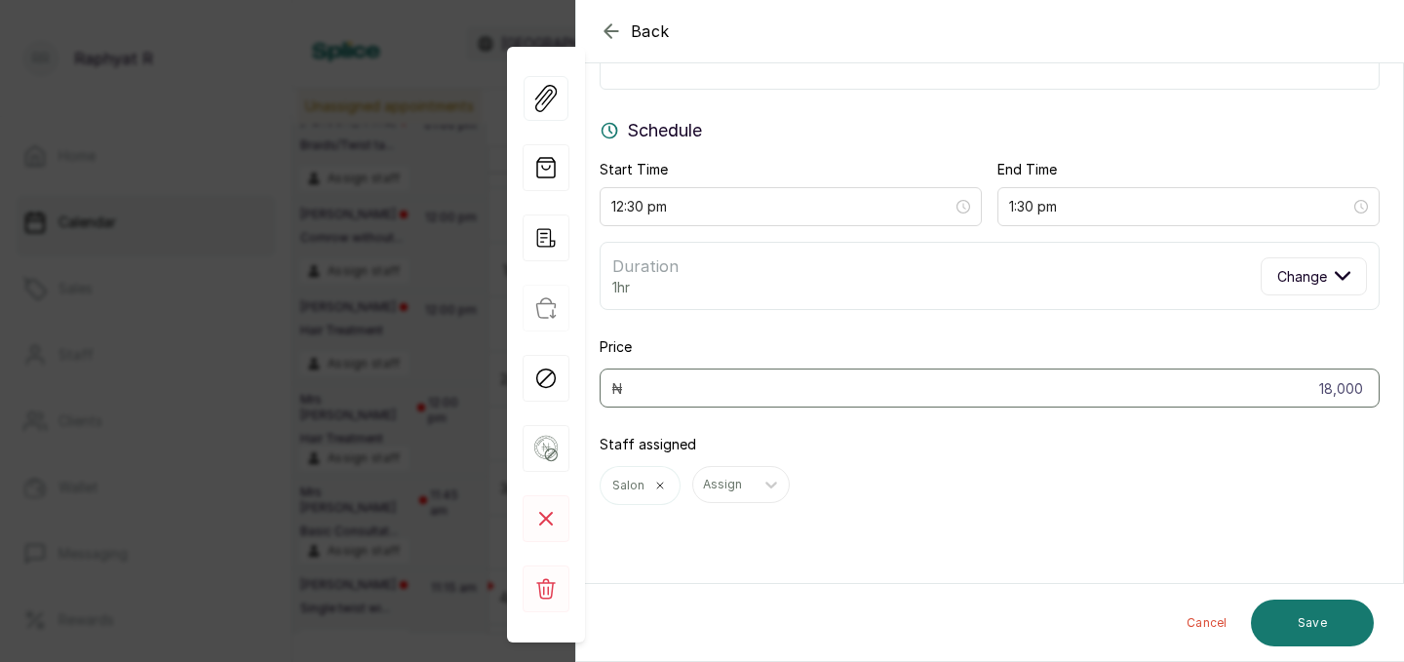
scroll to position [0, 0]
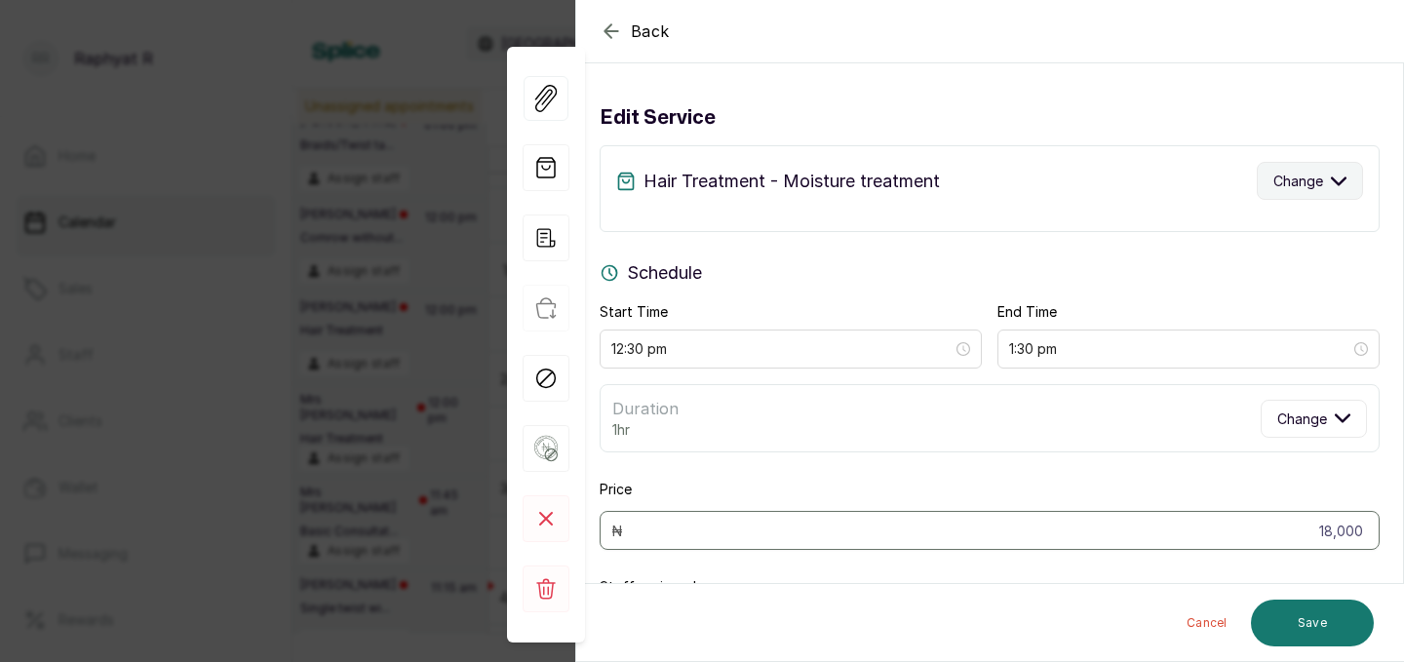
click at [1304, 171] on span "Change" at bounding box center [1299, 181] width 50 height 20
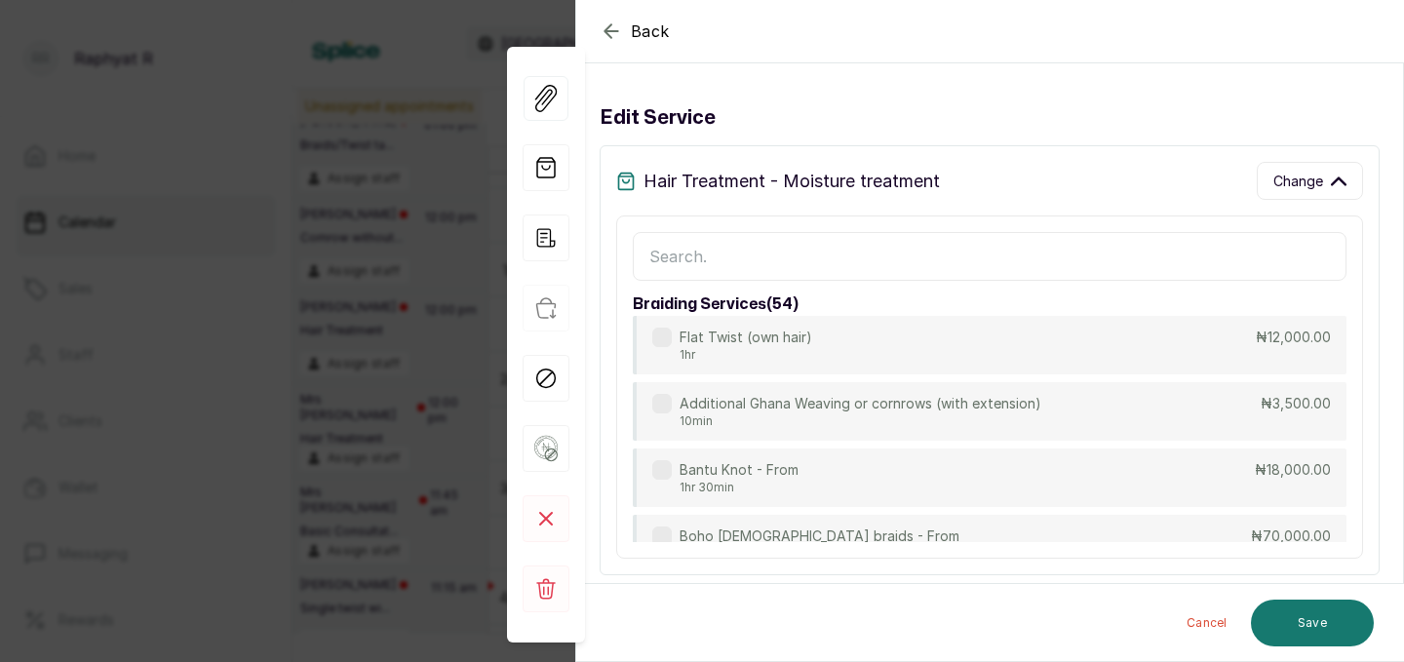
click at [943, 266] on input "text" at bounding box center [990, 256] width 714 height 49
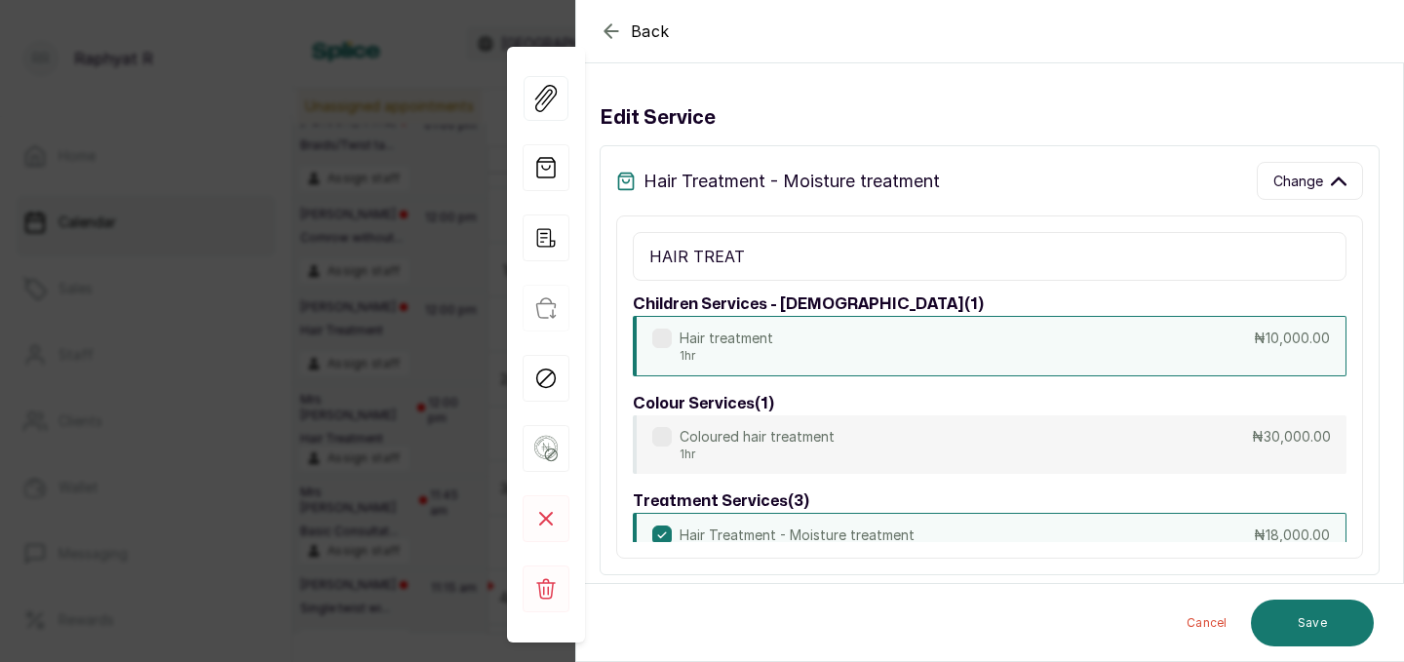
type input "HAIR TREAT"
click at [985, 340] on div "Hair treatment 1hr ₦10,000.00" at bounding box center [990, 346] width 714 height 60
type input "10,000"
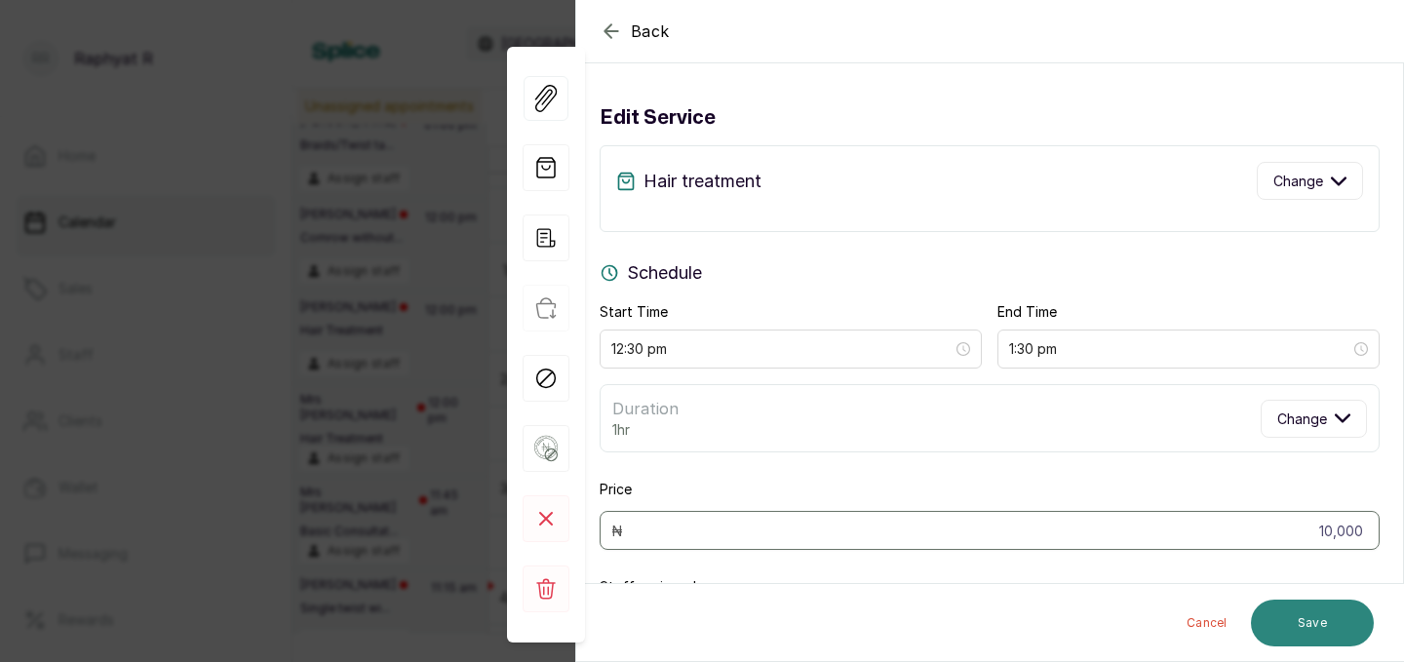
click at [1289, 609] on button "Save" at bounding box center [1312, 623] width 123 height 47
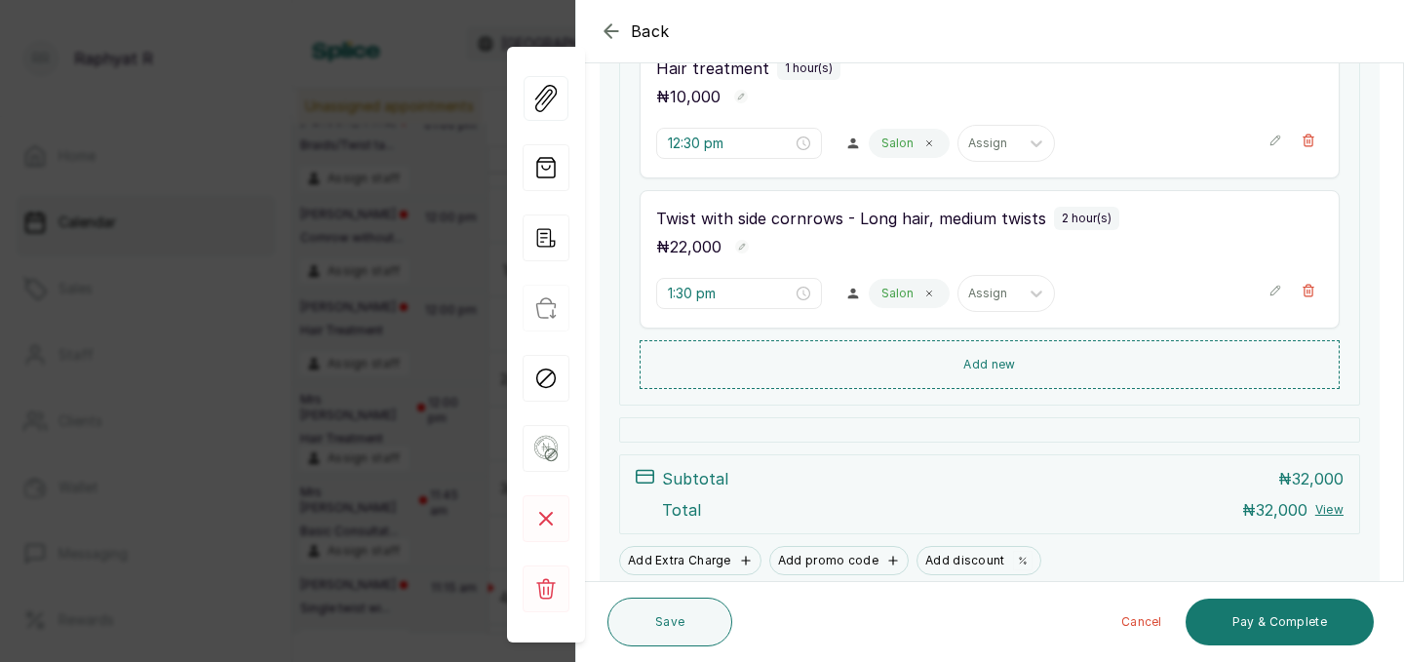
scroll to position [343, 0]
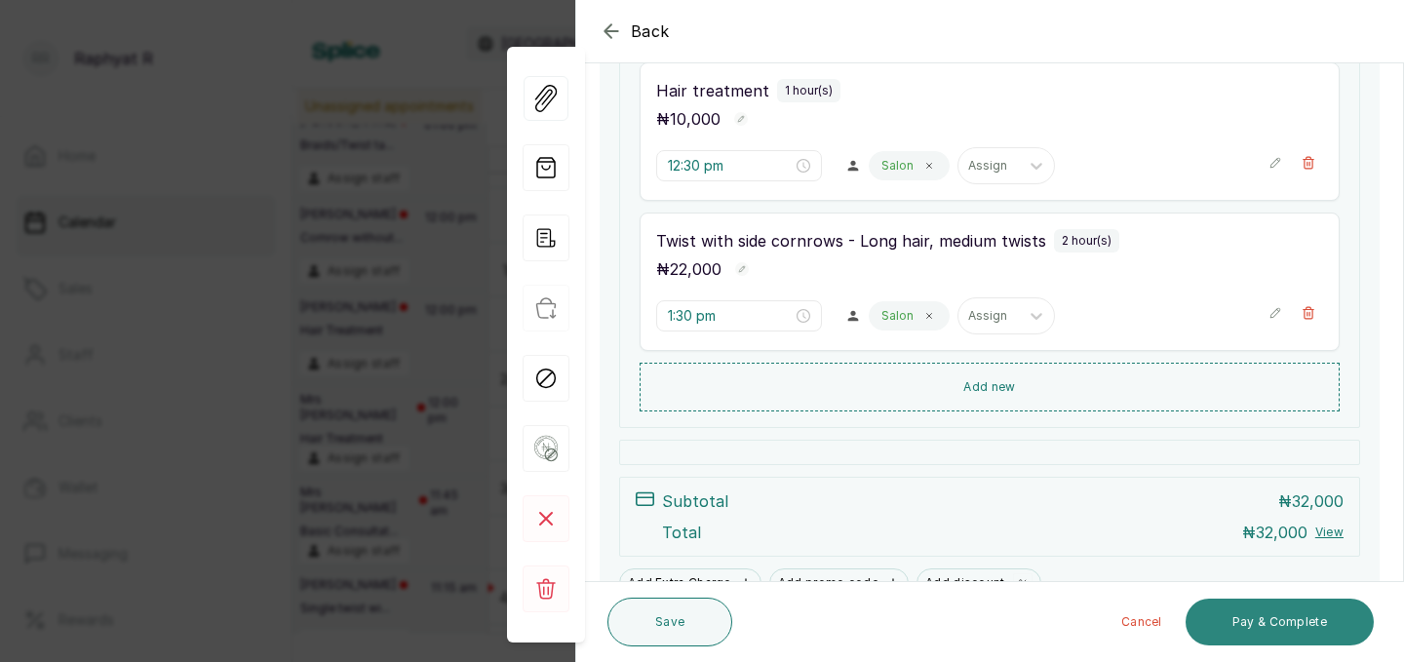
click at [1242, 621] on button "Pay & Complete" at bounding box center [1280, 622] width 188 height 47
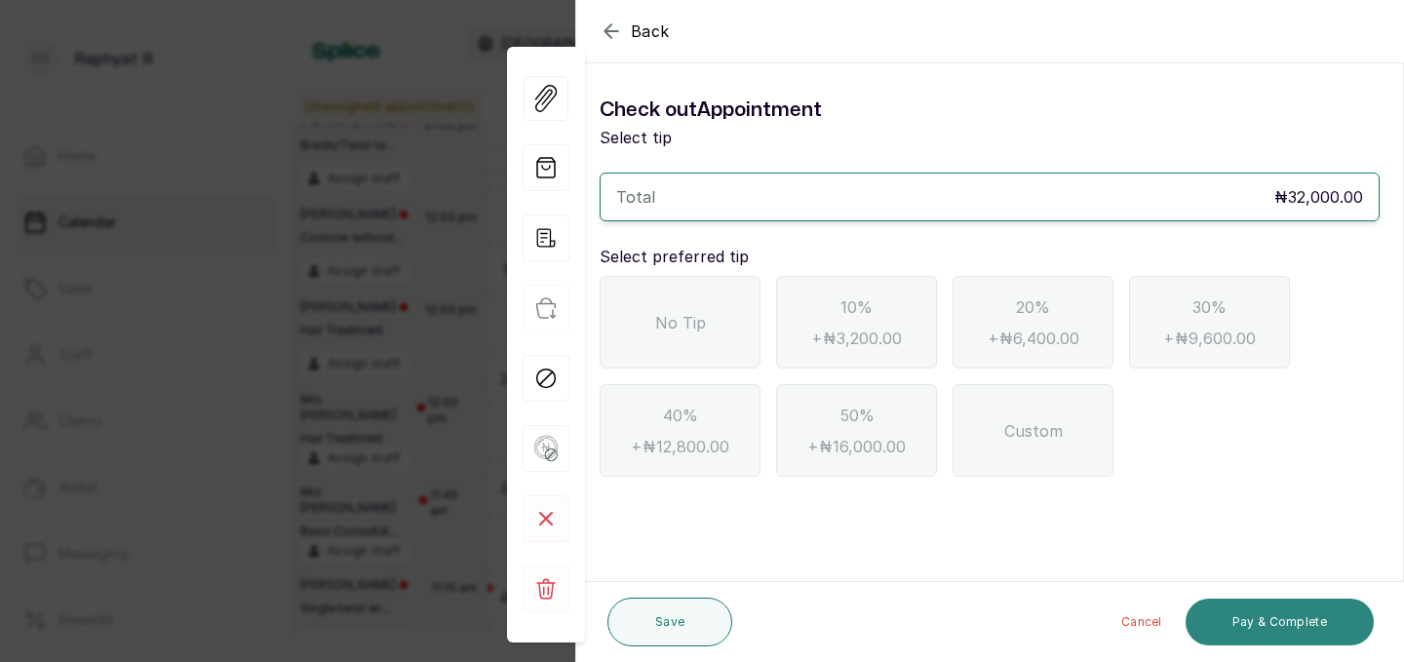
scroll to position [0, 0]
click at [717, 294] on div "No Tip" at bounding box center [680, 322] width 161 height 93
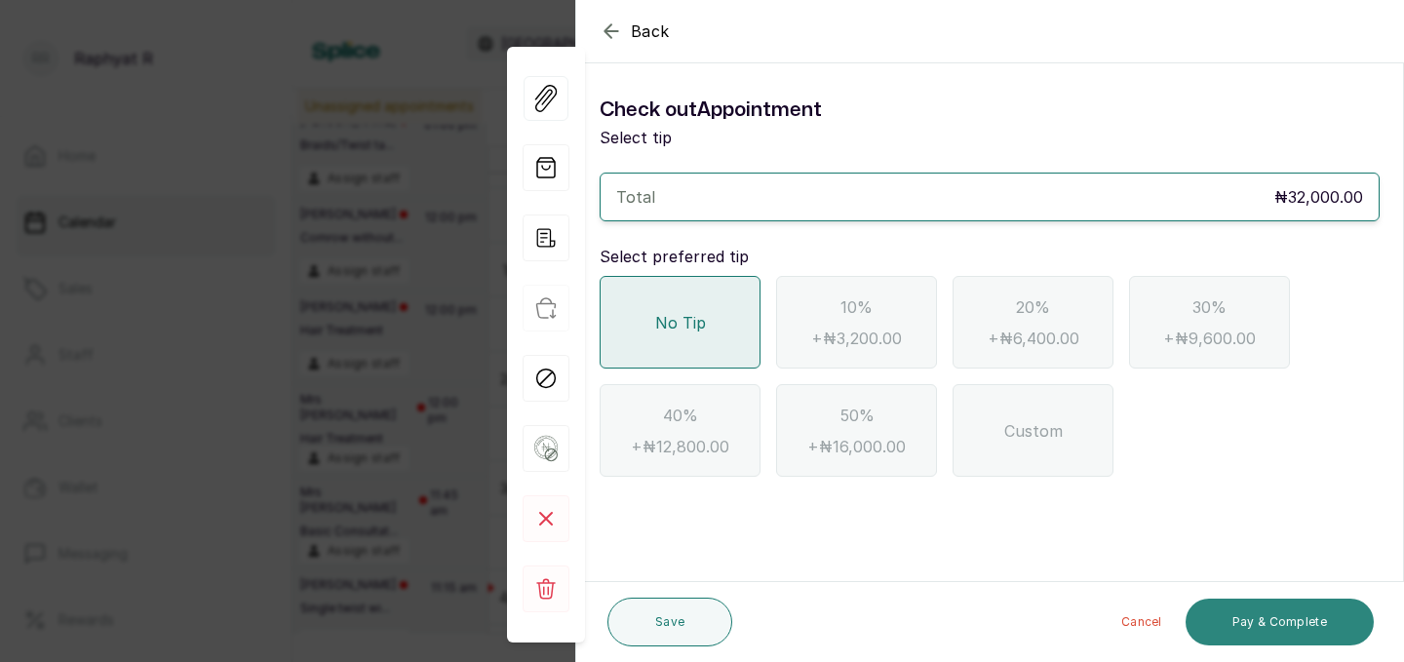
click at [1236, 603] on button "Pay & Complete" at bounding box center [1280, 622] width 188 height 47
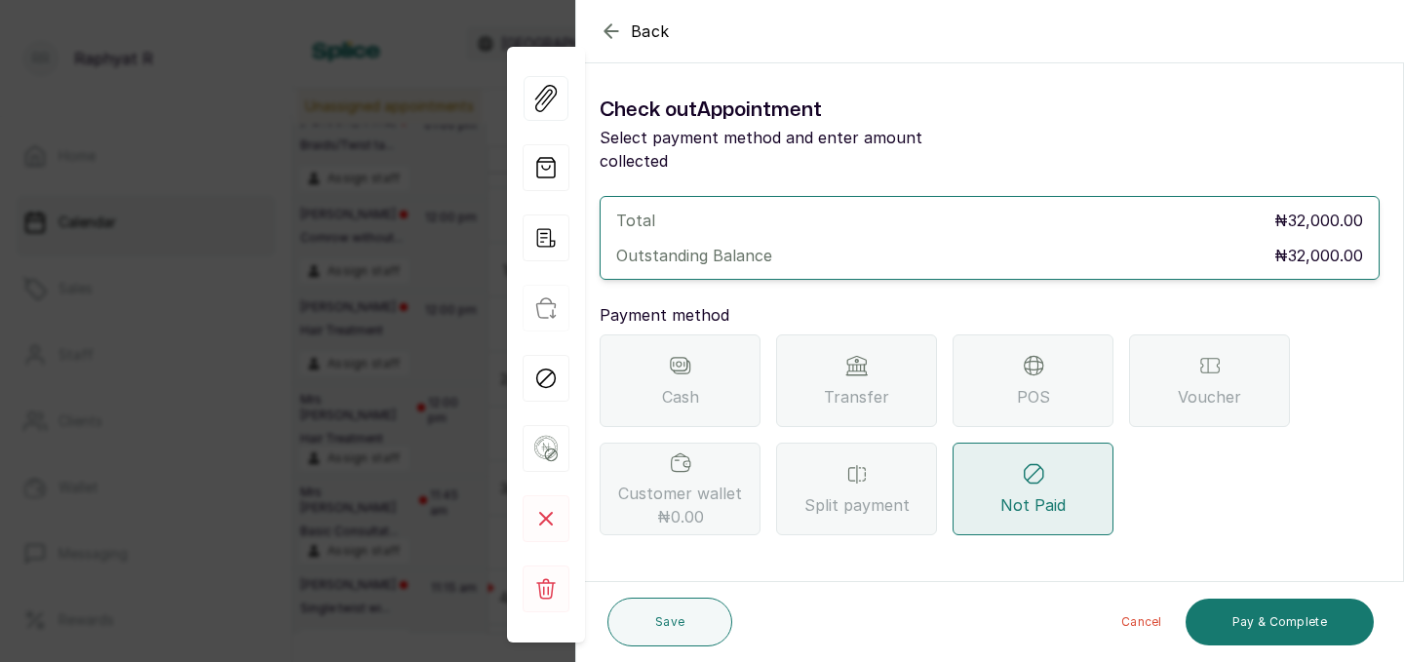
click at [834, 359] on div "Transfer" at bounding box center [856, 380] width 161 height 93
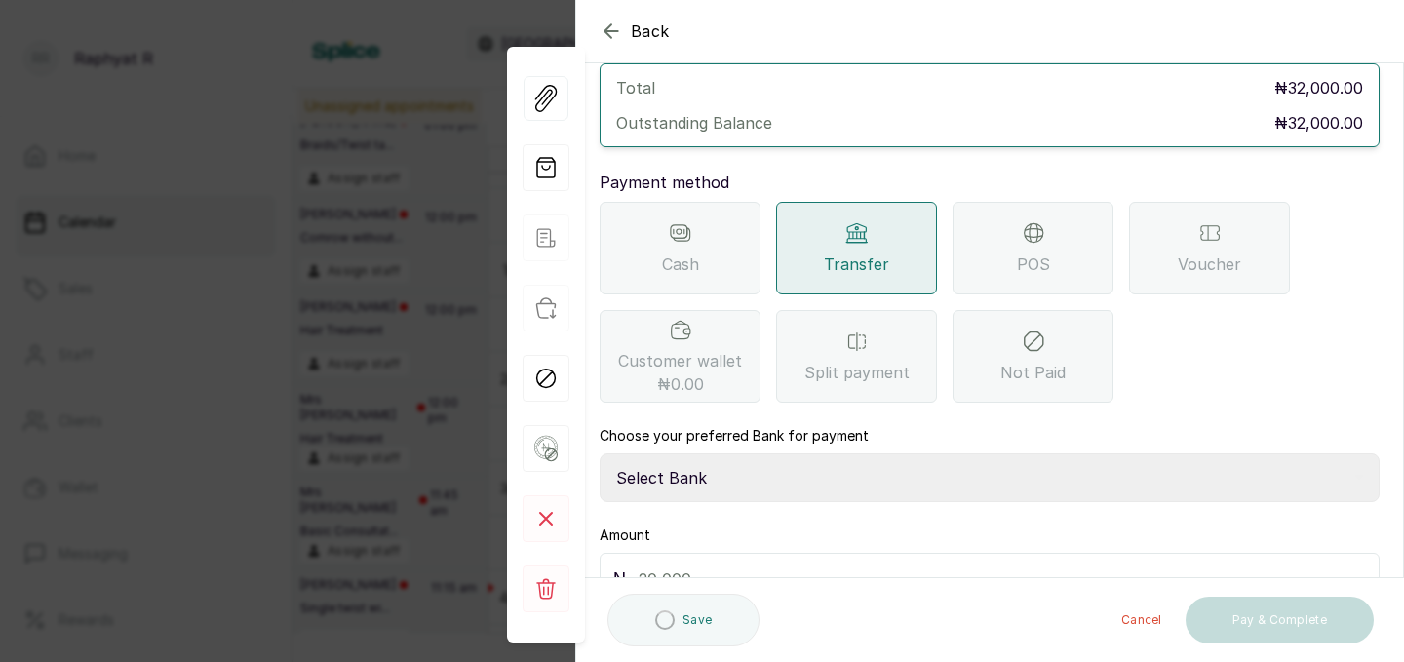
scroll to position [170, 0]
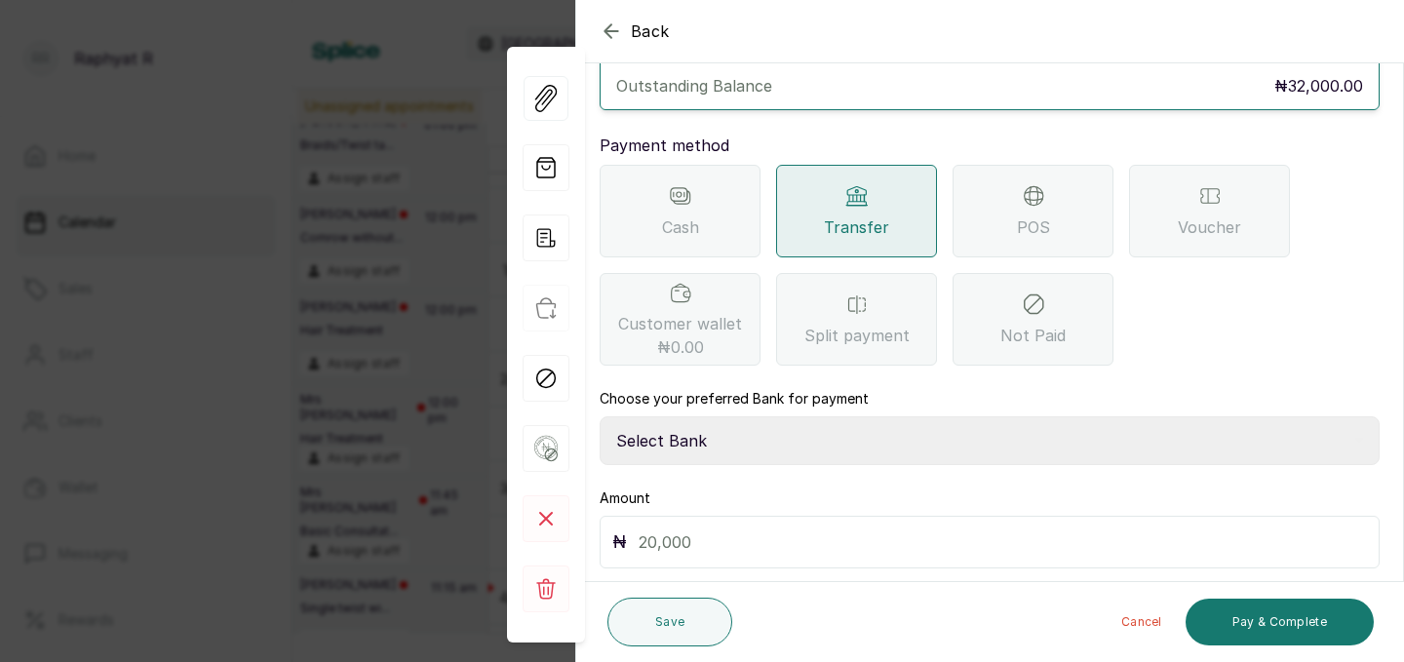
click at [742, 416] on select "Select Bank TRACTION(TRACTION) Providus Bank TASALAHQ HAIR AND BEAUTY Guaranty …" at bounding box center [990, 440] width 780 height 49
select select "d2e8ea74-1b1f-42b2-81f9-dacd6e382dd2"
click at [1045, 172] on div "POS" at bounding box center [1033, 211] width 161 height 93
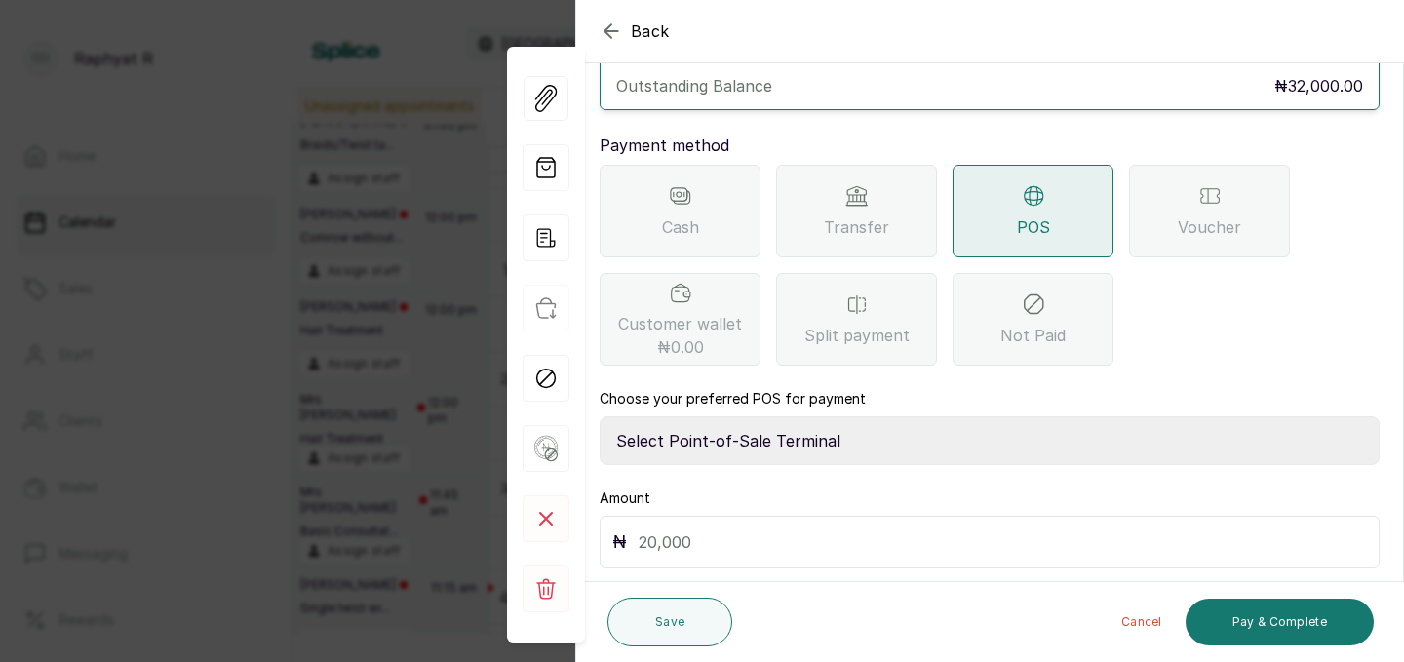
click at [881, 416] on select "Select Point-of-Sale Terminal Traction Providus Bank" at bounding box center [990, 440] width 780 height 49
select select "b1594abb-eea2-48ba-bf5f-ff0754569b84"
click at [781, 529] on input "text" at bounding box center [1003, 542] width 728 height 27
click at [889, 569] on p "Outstanding balance: ₦32,000.00" at bounding box center [990, 584] width 780 height 31
click at [773, 529] on input "text" at bounding box center [1003, 542] width 728 height 27
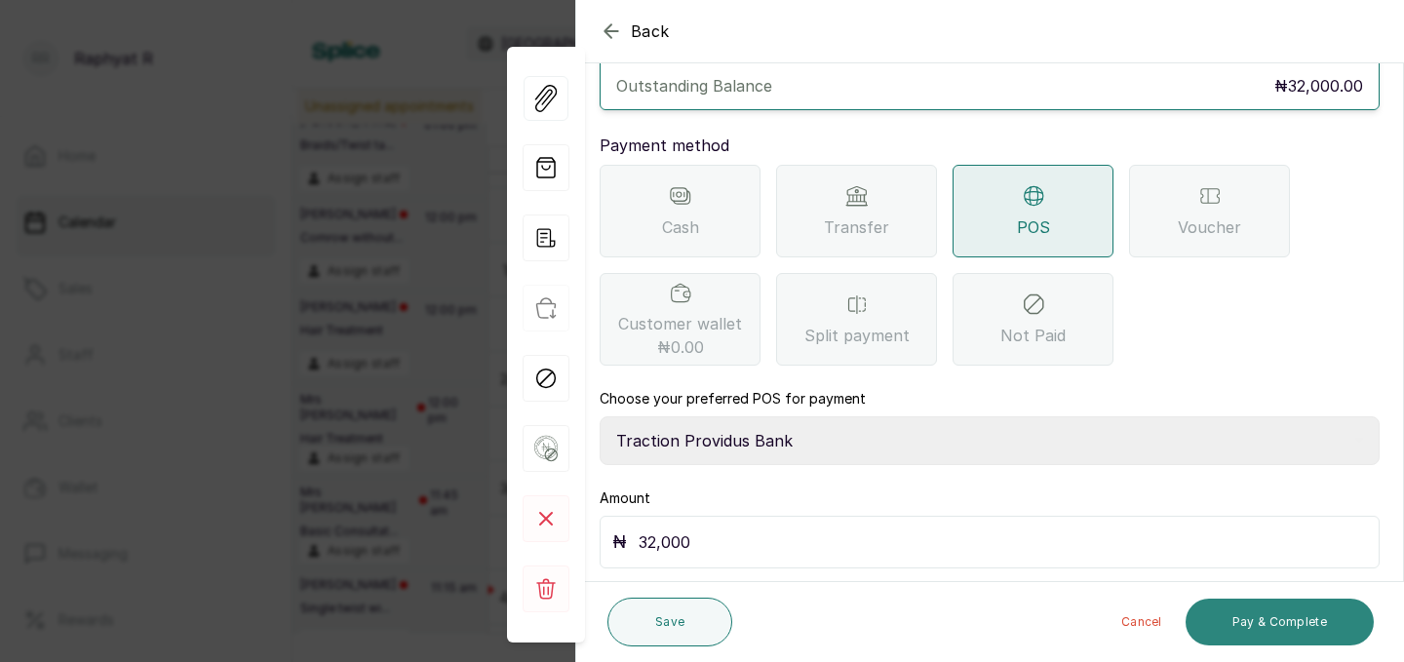
type input "32,000"
click at [1332, 625] on button "Pay & Complete" at bounding box center [1280, 622] width 188 height 47
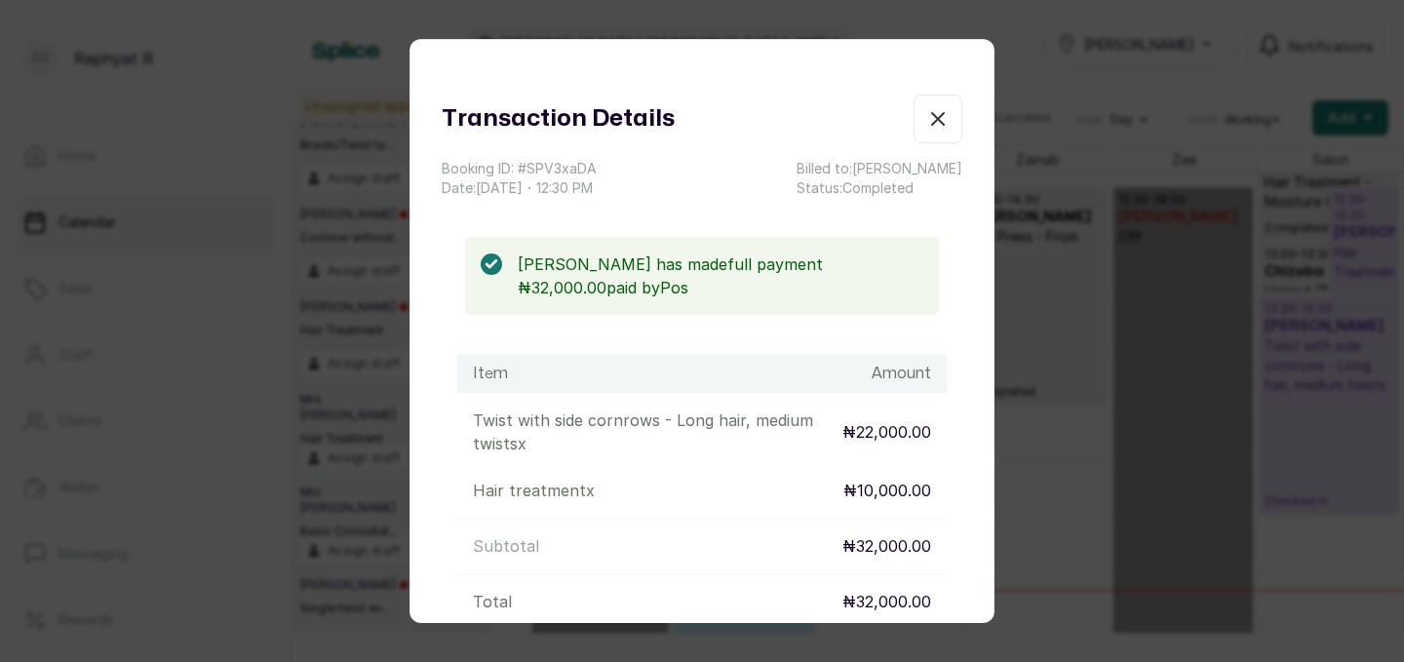
scroll to position [206, 0]
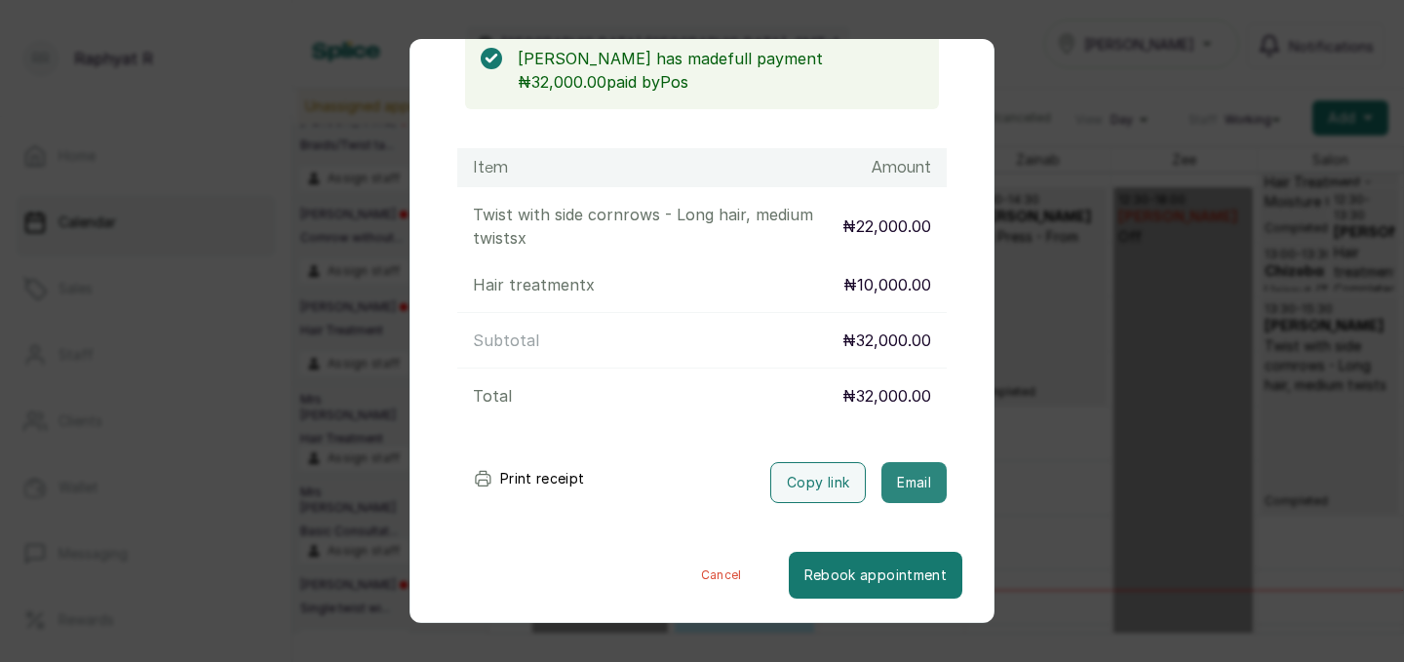
click at [908, 484] on button "Email" at bounding box center [914, 482] width 65 height 41
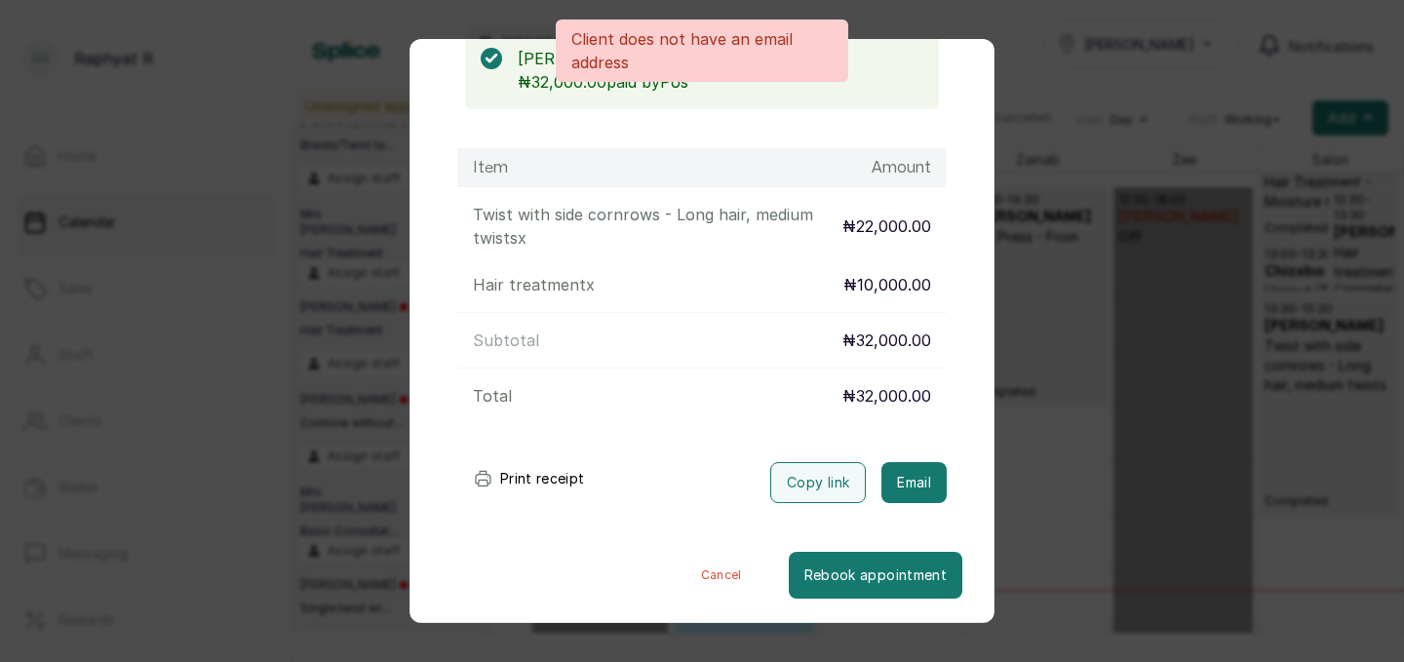
click at [1119, 332] on div "Transaction Details Booking ID: # SPV3xaDA Date: 31 Aug, 2025 ・ 12:30 PM Billed…" at bounding box center [702, 331] width 1404 height 662
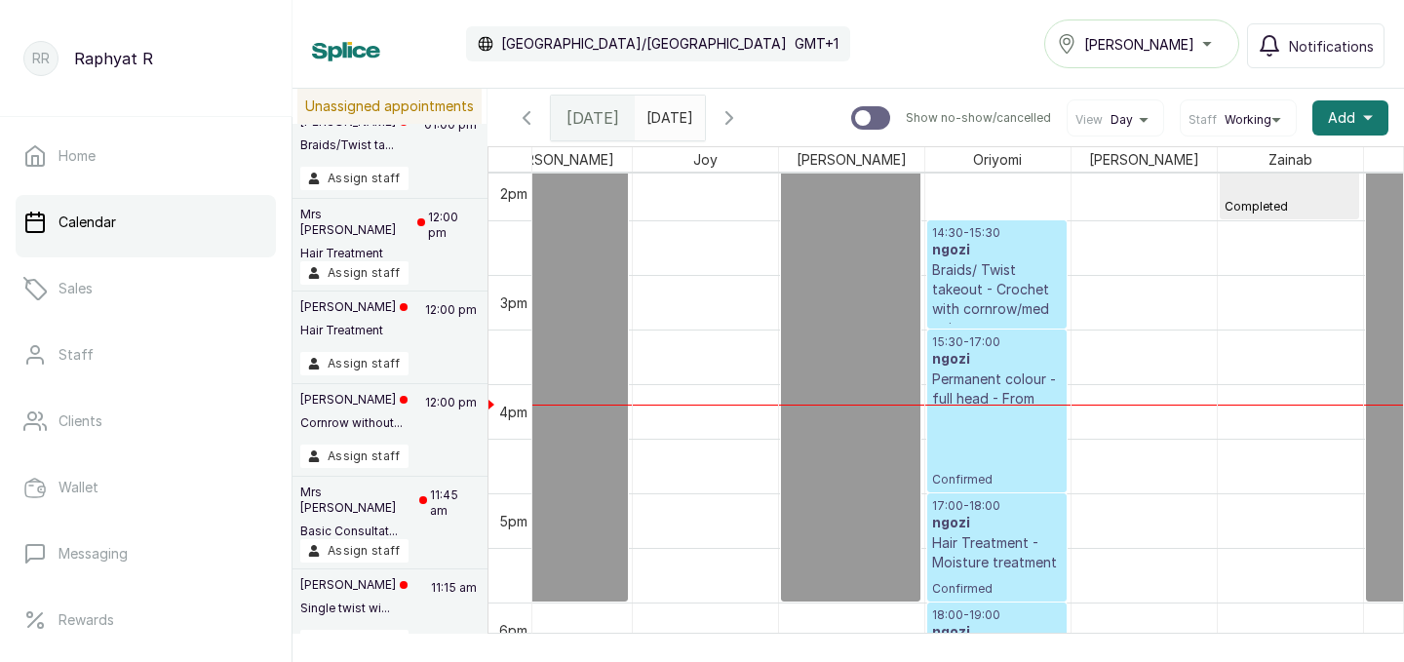
scroll to position [1537, 446]
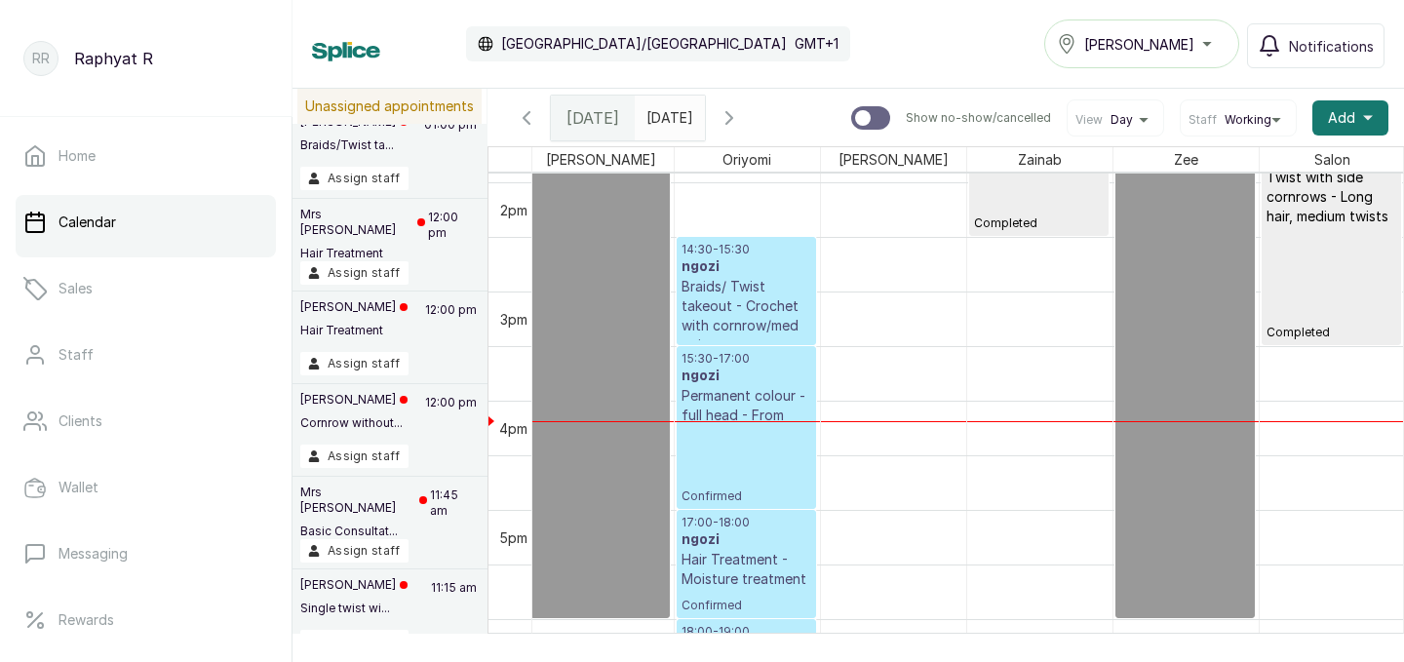
click at [698, 249] on p "14:30 - 15:30" at bounding box center [747, 250] width 130 height 16
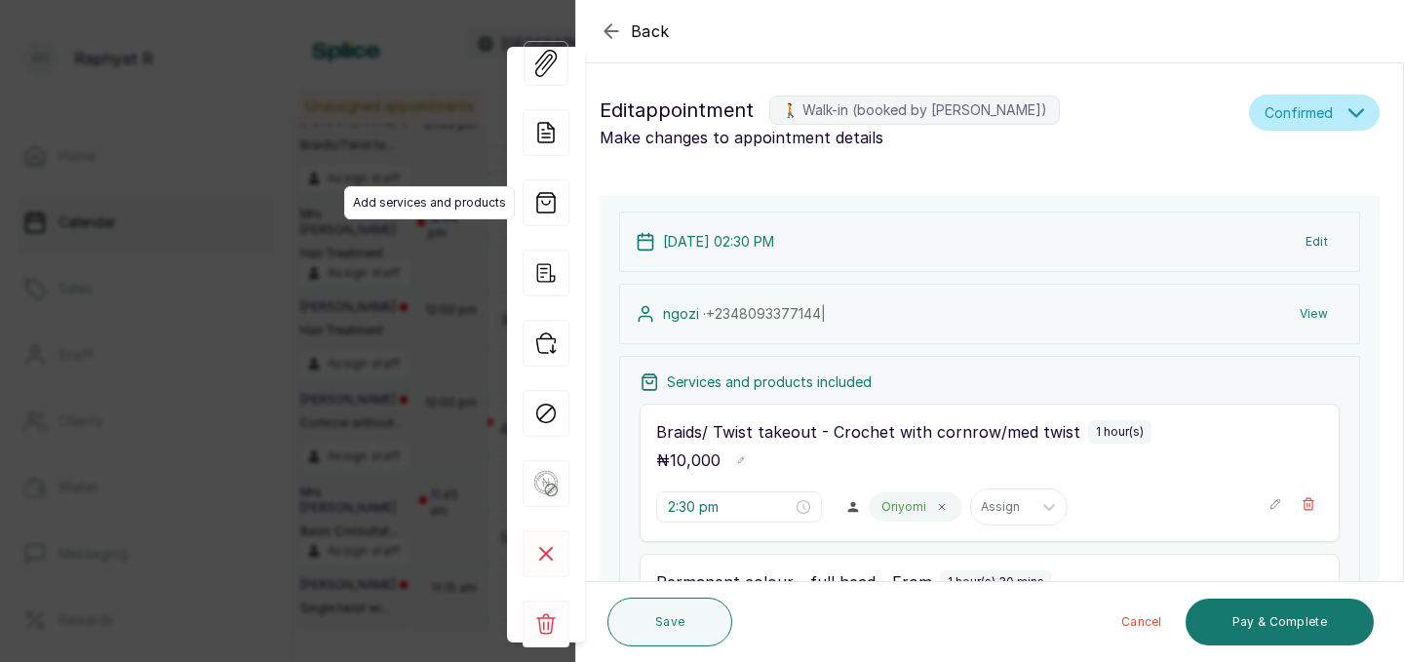
click at [440, 188] on span "Add services and products" at bounding box center [429, 202] width 171 height 33
click at [387, 182] on div "Back Appointment Details Edit appointment 🚶 Walk-in (booked by Raphyat R) Make …" at bounding box center [702, 331] width 1404 height 662
